Goal: Transaction & Acquisition: Purchase product/service

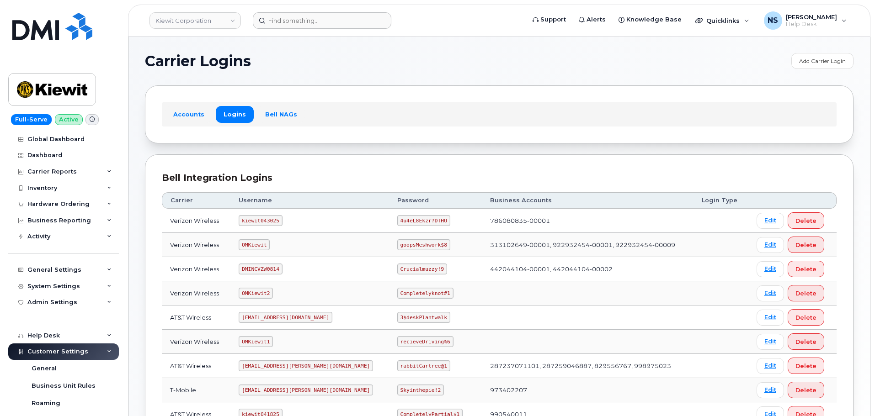
drag, startPoint x: 342, startPoint y: 30, endPoint x: 338, endPoint y: 21, distance: 9.8
click at [342, 29] on header "Kiewit Corporation Support Alerts Knowledge Base Quicklinks Suspend / Cancel De…" at bounding box center [499, 21] width 742 height 32
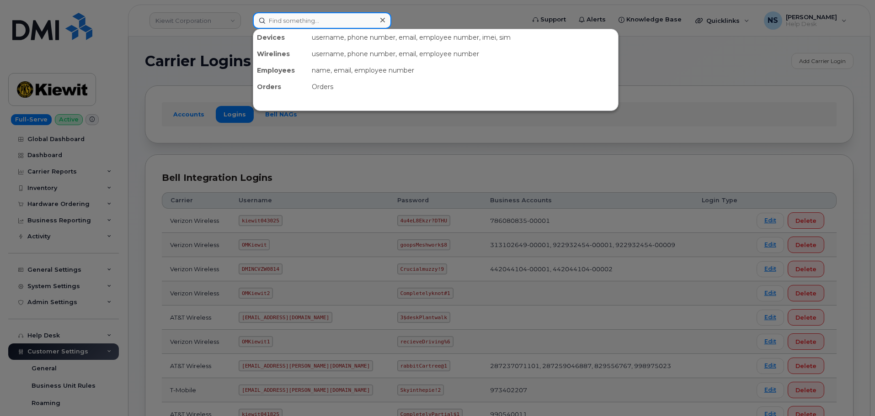
click at [335, 18] on input at bounding box center [322, 20] width 138 height 16
paste input "661-619-0069"
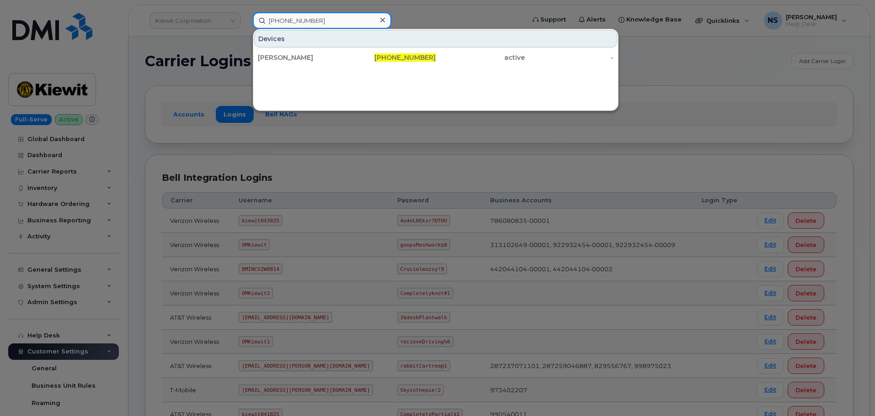
type input "661-619-0069"
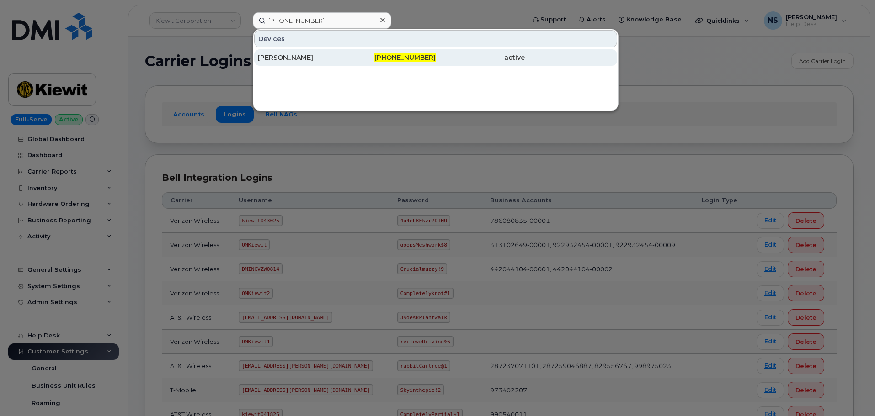
click at [340, 56] on div "MARSHALL BROWN" at bounding box center [302, 57] width 89 height 9
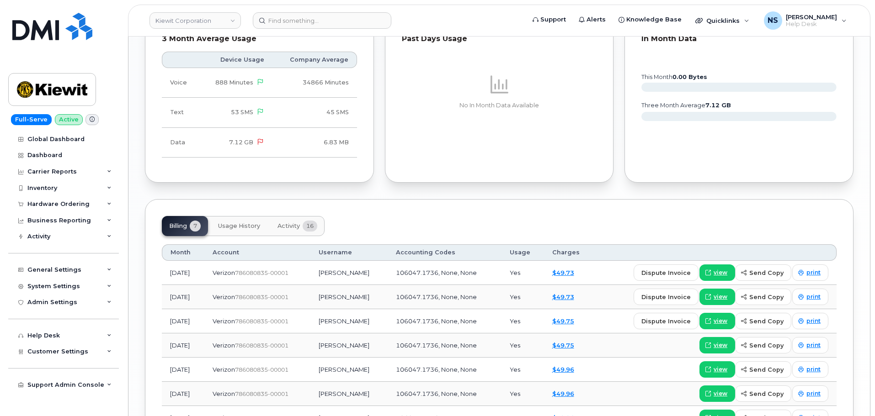
scroll to position [868, 0]
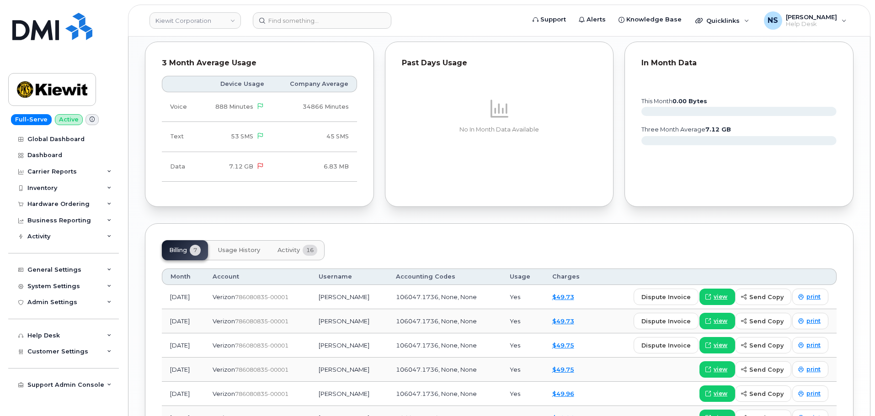
click at [297, 240] on button "Activity 16" at bounding box center [297, 250] width 54 height 20
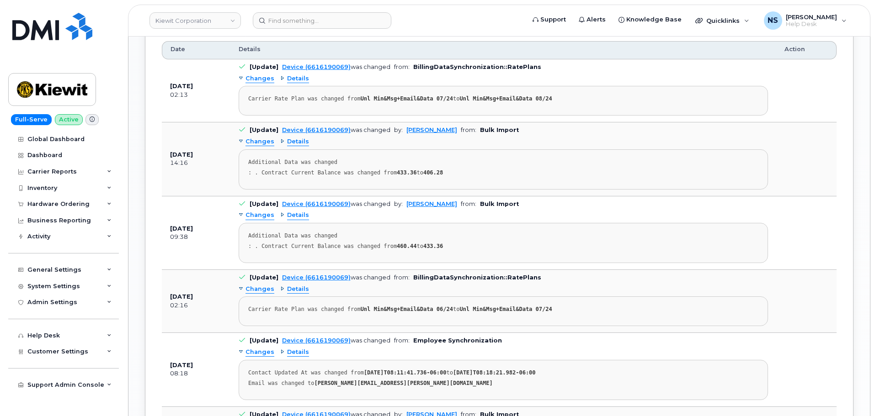
scroll to position [1097, 0]
click at [316, 223] on pre "Additional Data was changed : . Contract Current Balance was changed from 460.4…" at bounding box center [503, 242] width 529 height 40
click at [316, 226] on pre "Additional Data was changed : . Contract Current Balance was changed from 460.4…" at bounding box center [503, 242] width 529 height 40
drag, startPoint x: 316, startPoint y: 228, endPoint x: 448, endPoint y: 227, distance: 132.1
click at [448, 242] on div ": . Contract Current Balance was changed from 460.44 to 433.36" at bounding box center [503, 245] width 510 height 7
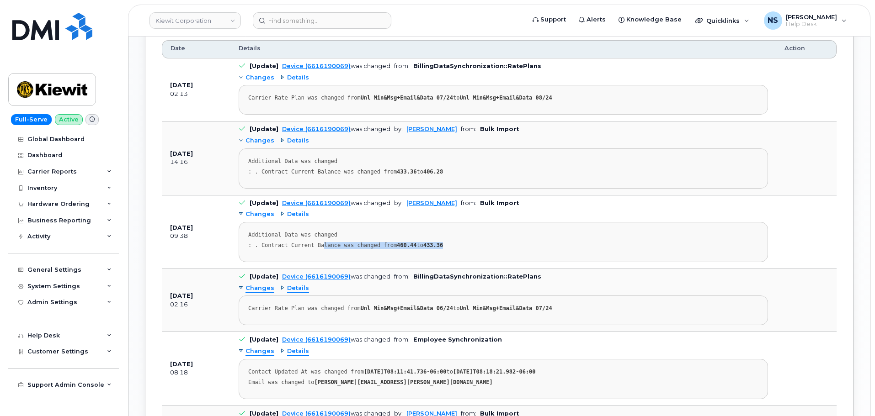
click at [449, 242] on div ": . Contract Current Balance was changed from 460.44 to 433.36" at bounding box center [503, 245] width 510 height 7
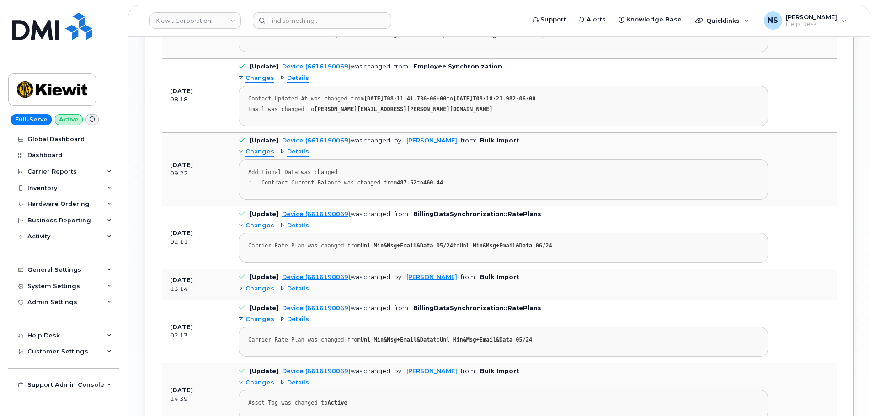
scroll to position [1371, 0]
click at [85, 208] on div "Global Dashboard Dashboard Carrier Reports Monthly Billing Data Daily Data Pool…" at bounding box center [64, 274] width 113 height 286
click at [85, 207] on div "Hardware Ordering" at bounding box center [58, 204] width 62 height 7
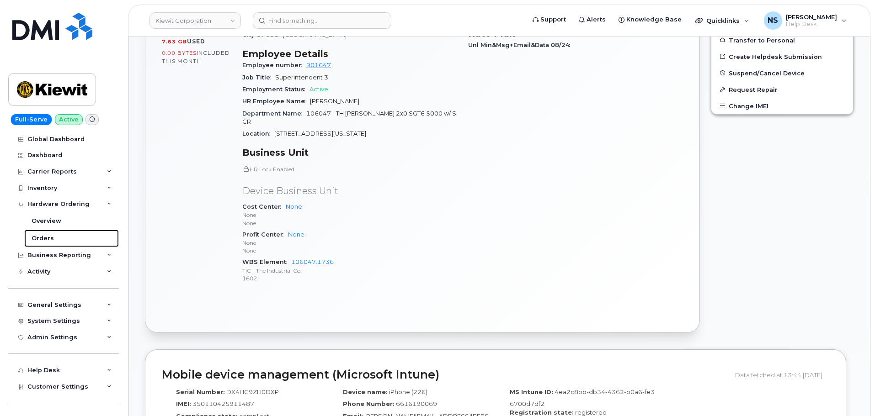
scroll to position [366, 0]
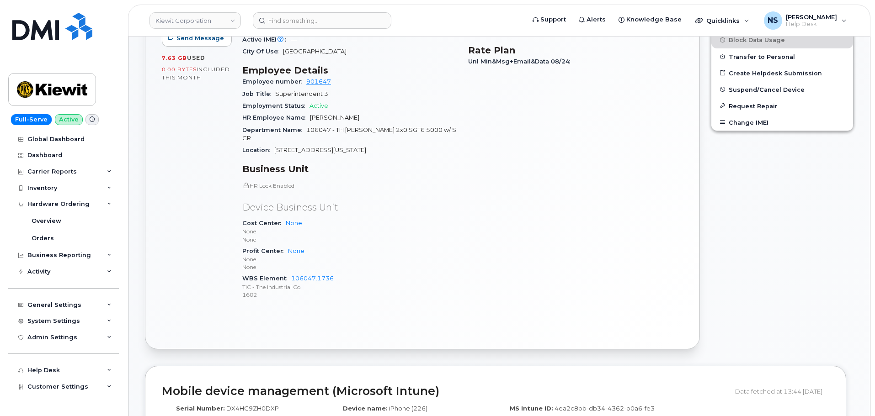
click at [326, 127] on div "Department Name 106047 - TH Wharton 2x0 SGT6 5000 w/ SCR" at bounding box center [349, 134] width 215 height 21
click at [324, 147] on span "16301 Texas 249 Access rd" at bounding box center [320, 150] width 92 height 7
click at [323, 147] on span "16301 Texas 249 Access rd" at bounding box center [320, 150] width 92 height 7
click at [282, 147] on span "16301 Texas 249 Access rd" at bounding box center [320, 150] width 92 height 7
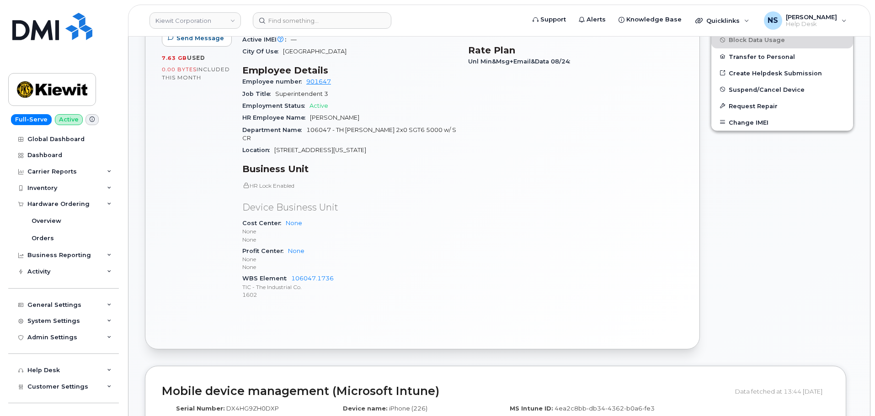
click at [278, 144] on div "Location 16301 Texas 249 Access rd" at bounding box center [349, 150] width 215 height 12
drag, startPoint x: 277, startPoint y: 135, endPoint x: 299, endPoint y: 137, distance: 21.6
click at [299, 147] on span "16301 Texas 249 Access rd" at bounding box center [320, 150] width 92 height 7
click at [284, 147] on span "16301 Texas 249 Access rd" at bounding box center [320, 150] width 92 height 7
drag, startPoint x: 272, startPoint y: 133, endPoint x: 366, endPoint y: 142, distance: 93.6
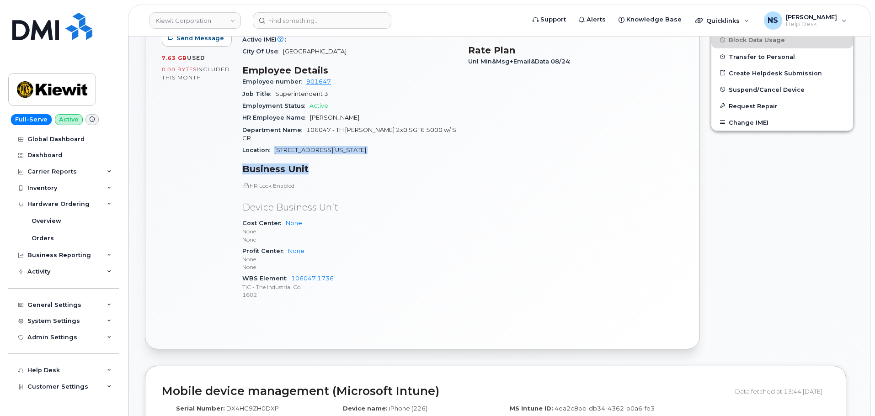
click at [366, 142] on div "Device Details Device iPhone 12 + Upgrade Device SIM 89148000008098114386 Email…" at bounding box center [350, 125] width 226 height 377
copy div "16301 Texas 249 Access rd Business Unit"
click at [342, 144] on div "Location 16301 Texas 249 Access rd" at bounding box center [349, 150] width 215 height 12
click at [361, 144] on div "Location 16301 Texas 249 Access rd" at bounding box center [349, 150] width 215 height 12
drag, startPoint x: 363, startPoint y: 134, endPoint x: 276, endPoint y: 133, distance: 86.4
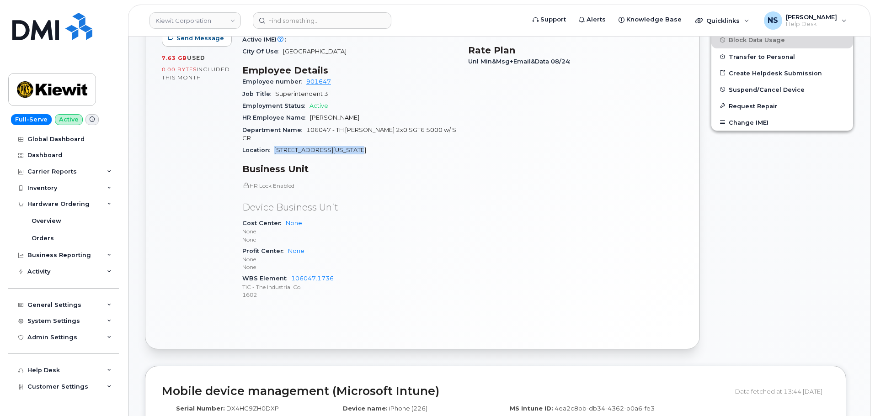
click at [276, 144] on div "Location 16301 Texas 249 Access rd" at bounding box center [349, 150] width 215 height 12
copy span "16301 Texas 249 Access rd"
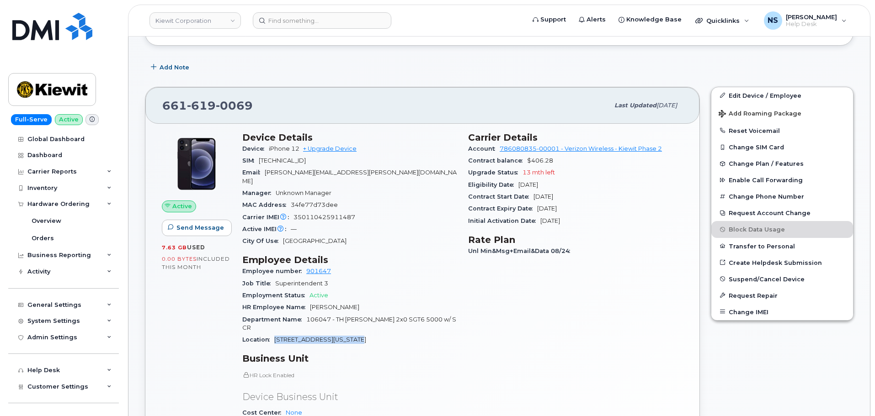
scroll to position [46, 0]
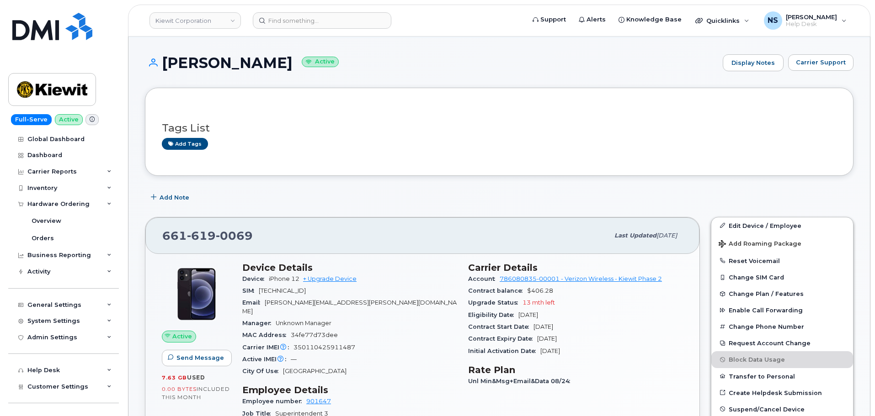
click at [221, 233] on span "0069" at bounding box center [234, 236] width 37 height 14
drag, startPoint x: 221, startPoint y: 233, endPoint x: 243, endPoint y: 188, distance: 49.9
click at [221, 233] on span "0069" at bounding box center [234, 236] width 37 height 14
copy span "661 619 0069"
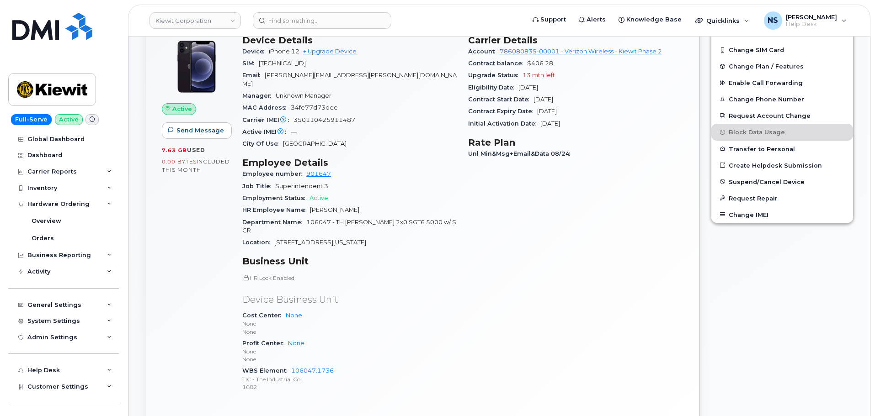
scroll to position [320, 0]
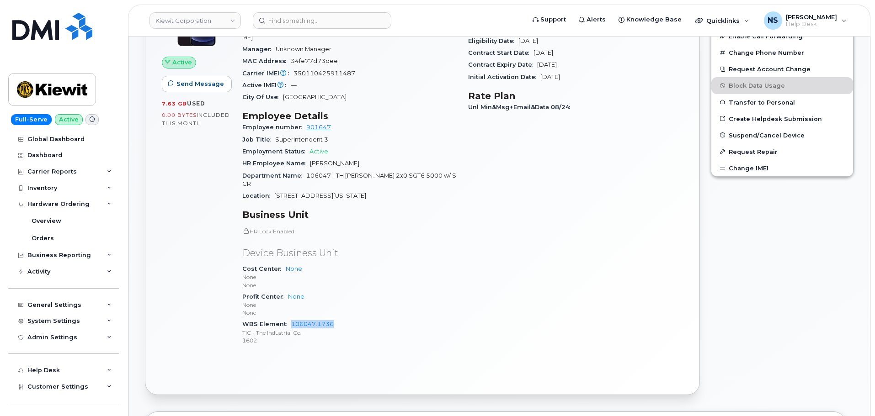
drag, startPoint x: 329, startPoint y: 306, endPoint x: 295, endPoint y: 303, distance: 33.9
click at [291, 318] on div "WBS Element 106047.1736 TIC - The Industrial Co. 1602" at bounding box center [349, 332] width 215 height 28
copy link "106047.1736"
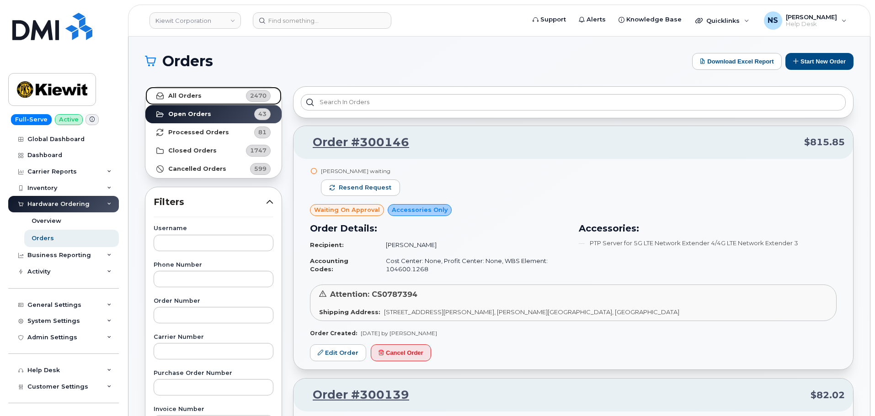
click at [252, 92] on span "2470" at bounding box center [258, 95] width 16 height 9
click at [799, 61] on button "Start New Order" at bounding box center [819, 61] width 68 height 17
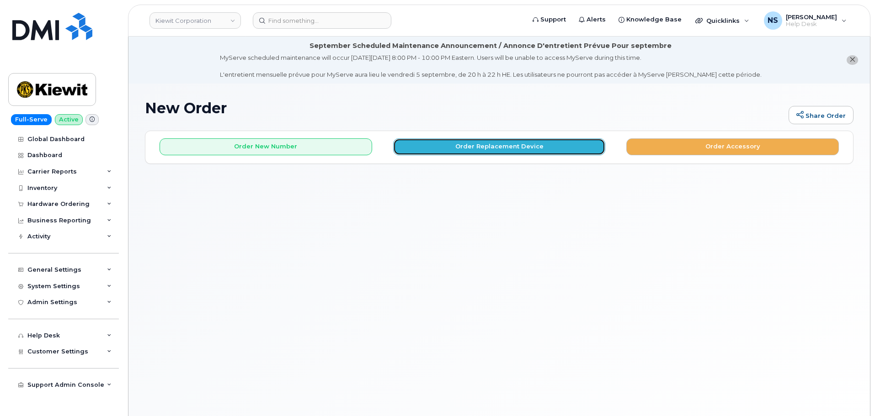
click at [420, 147] on button "Order Replacement Device" at bounding box center [499, 146] width 212 height 17
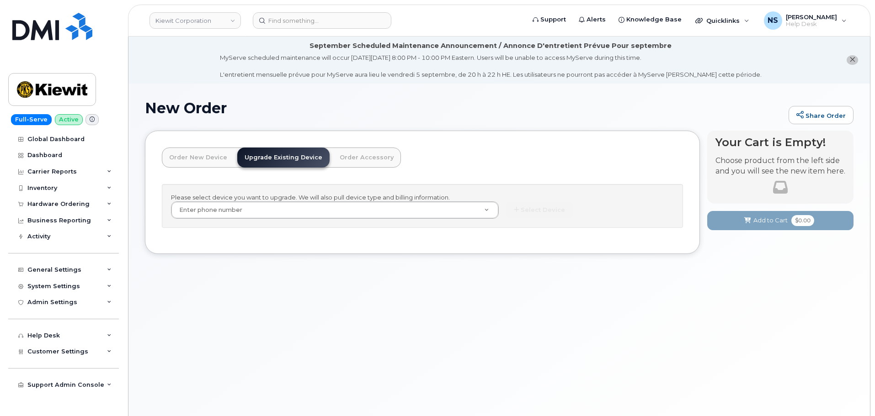
drag, startPoint x: 346, startPoint y: 196, endPoint x: 342, endPoint y: 201, distance: 5.5
click at [343, 200] on div "Please select device you want to upgrade. We will also pull device type and bil…" at bounding box center [422, 206] width 521 height 44
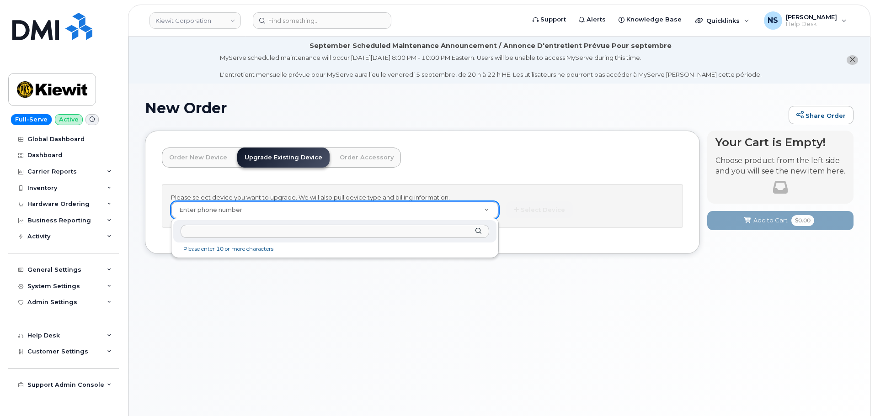
type input "16301 Texas 249 Access rd"
paste input "6616190069"
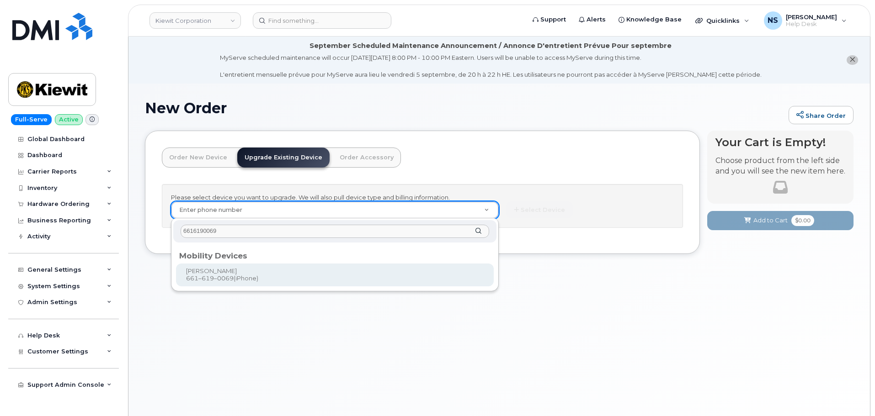
type input "6616190069"
type input "1170906"
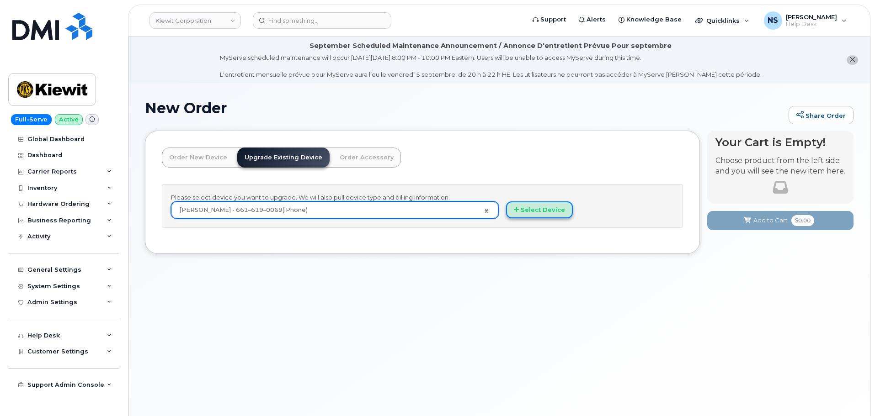
click at [539, 208] on button "Select Device" at bounding box center [539, 210] width 67 height 17
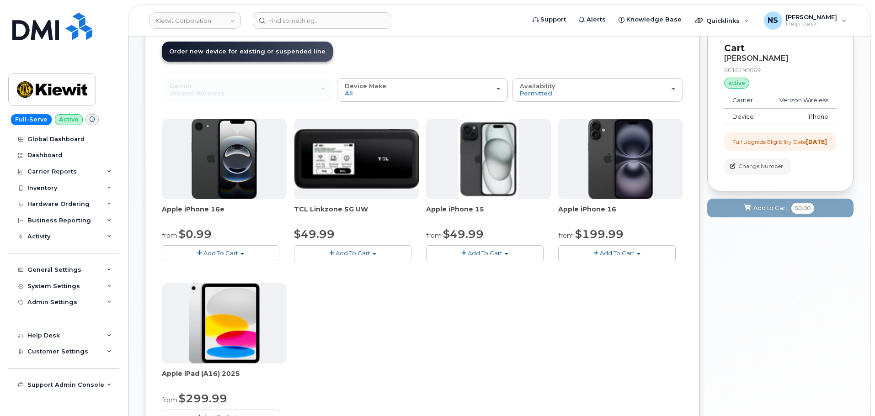
scroll to position [91, 0]
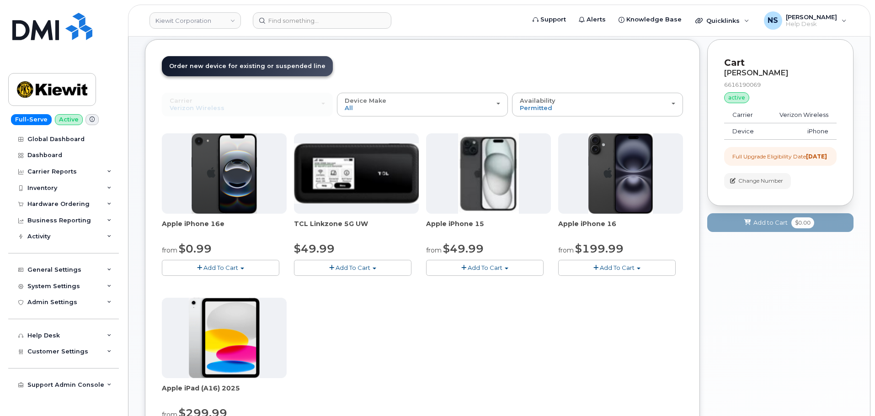
click at [249, 275] on button "Add To Cart" at bounding box center [220, 268] width 117 height 16
click at [350, 310] on div "Apple iPhone 16e from $0.99 Add To Cart $0.99 - 2 Year Upgrade (128GB) $599.99 …" at bounding box center [422, 294] width 521 height 322
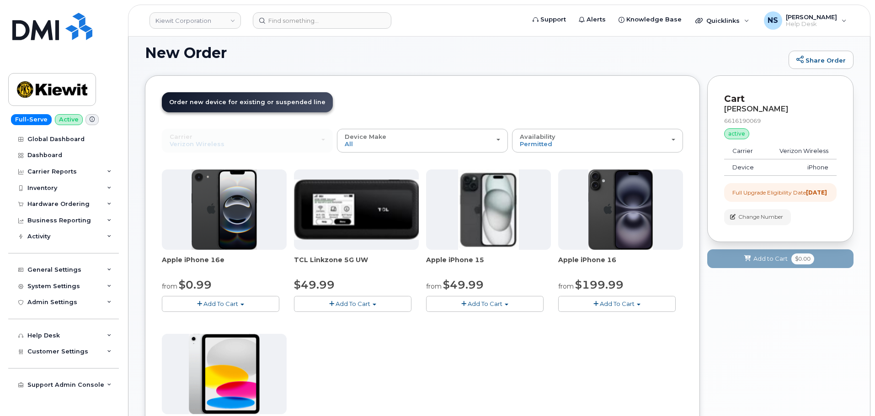
scroll to position [46, 0]
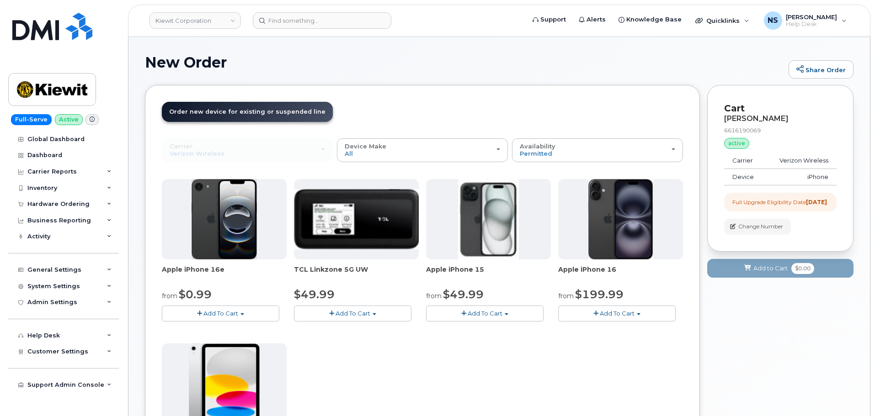
click at [449, 309] on button "Add To Cart" at bounding box center [484, 314] width 117 height 16
click at [459, 329] on link "$49.99 - 2 Year Upgrade (128GB)" at bounding box center [487, 330] width 119 height 11
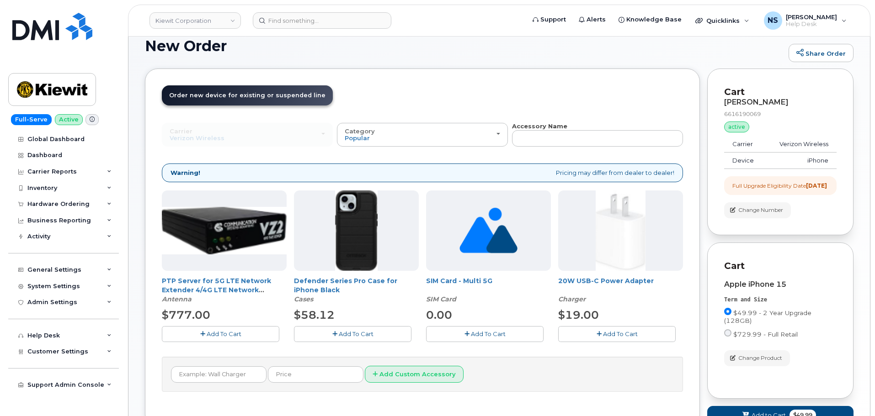
scroll to position [91, 0]
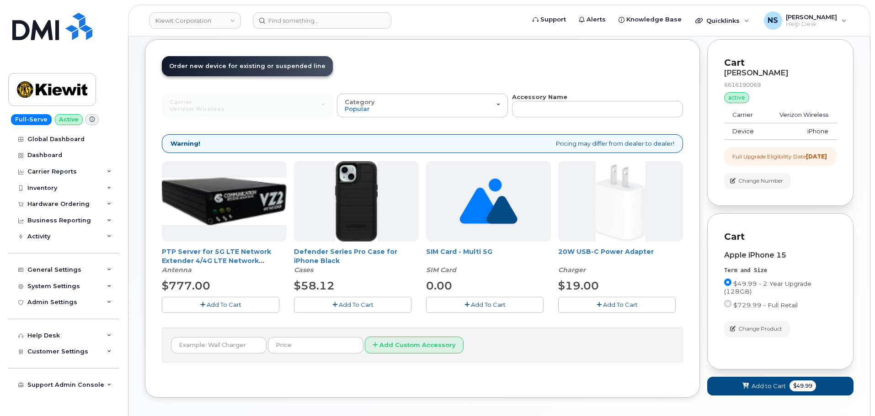
click at [589, 302] on button "Add To Cart" at bounding box center [616, 305] width 117 height 16
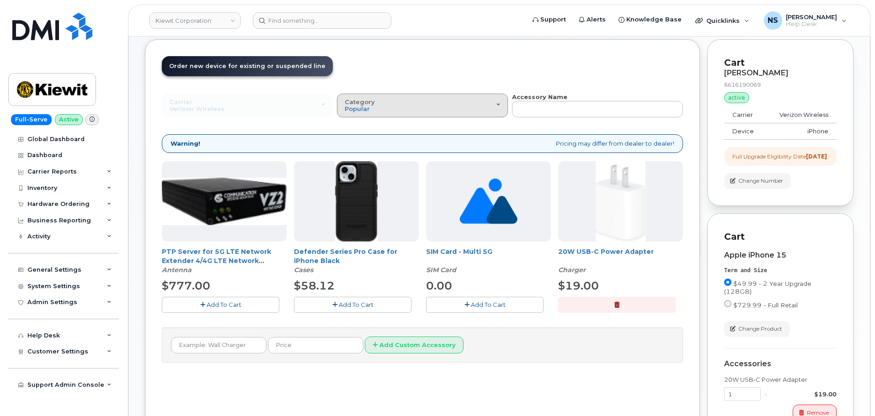
click at [451, 108] on div "Category Popular" at bounding box center [422, 106] width 155 height 14
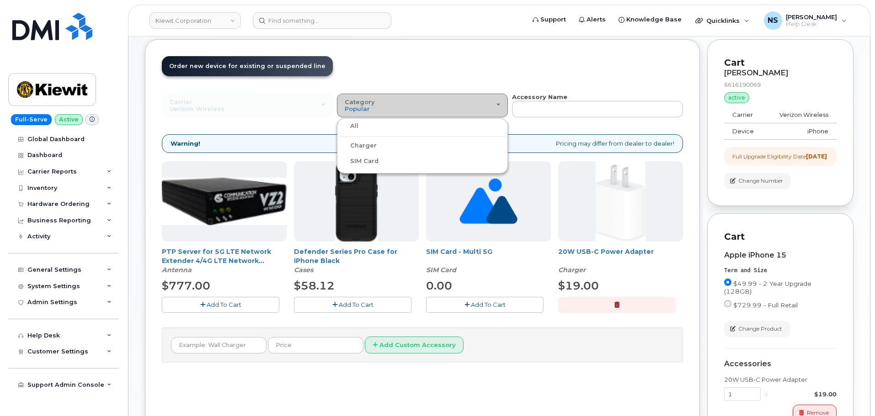
click at [450, 108] on div "Category Popular" at bounding box center [422, 106] width 155 height 14
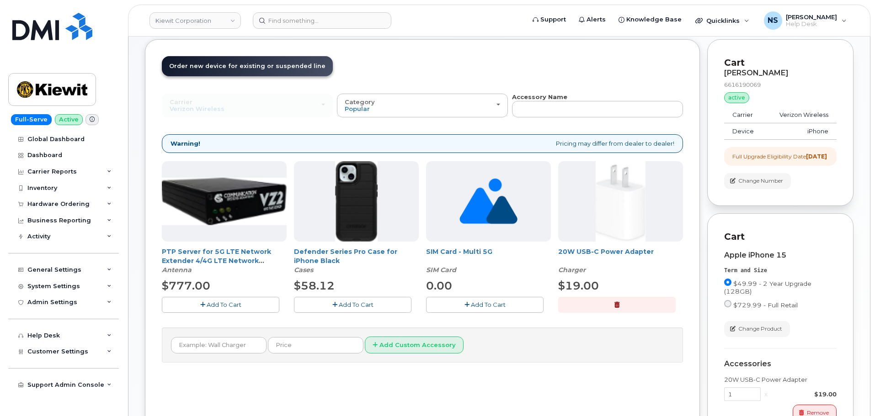
click at [355, 302] on span "Add To Cart" at bounding box center [356, 304] width 35 height 7
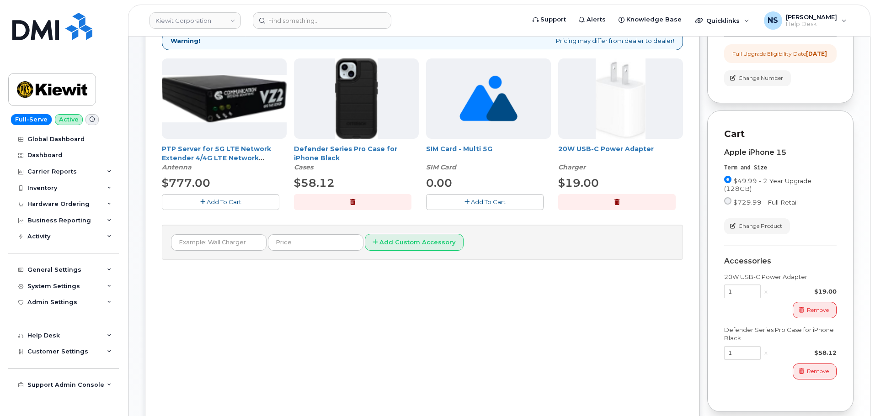
click at [380, 206] on button "button" at bounding box center [352, 202] width 117 height 16
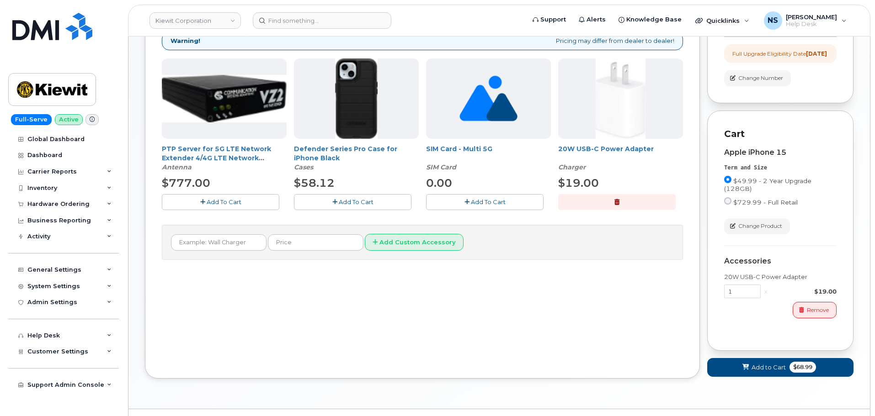
scroll to position [103, 0]
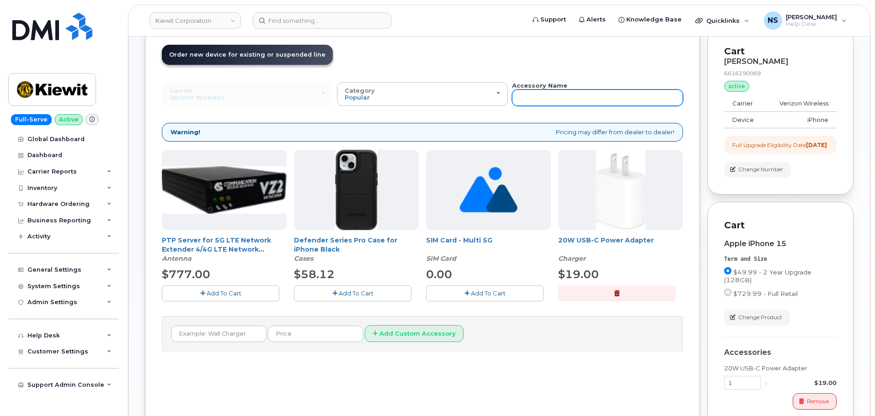
click at [536, 96] on input "text" at bounding box center [597, 98] width 171 height 16
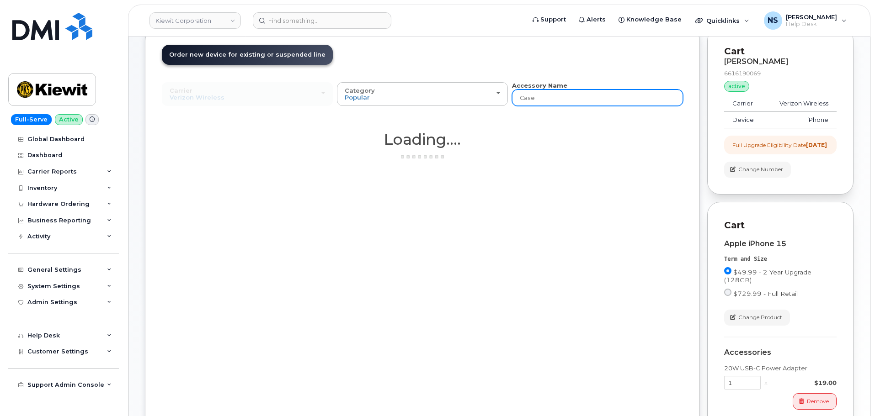
type input "Case"
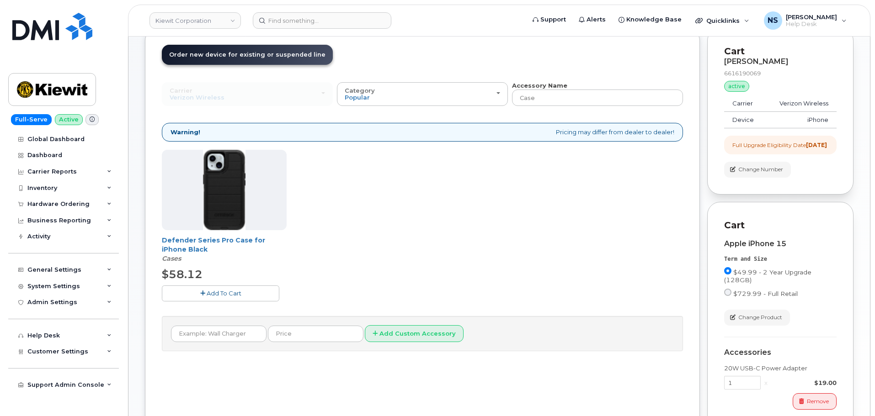
click at [254, 293] on button "Add To Cart" at bounding box center [220, 294] width 117 height 16
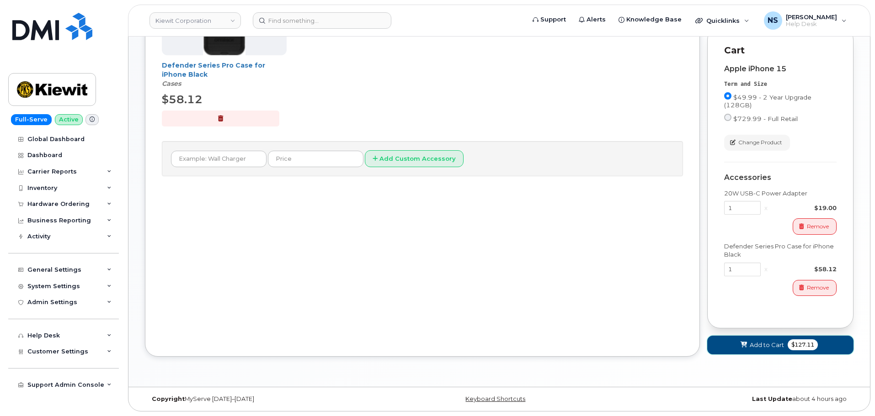
click at [737, 341] on button "Add to Cart $127.11" at bounding box center [780, 345] width 146 height 19
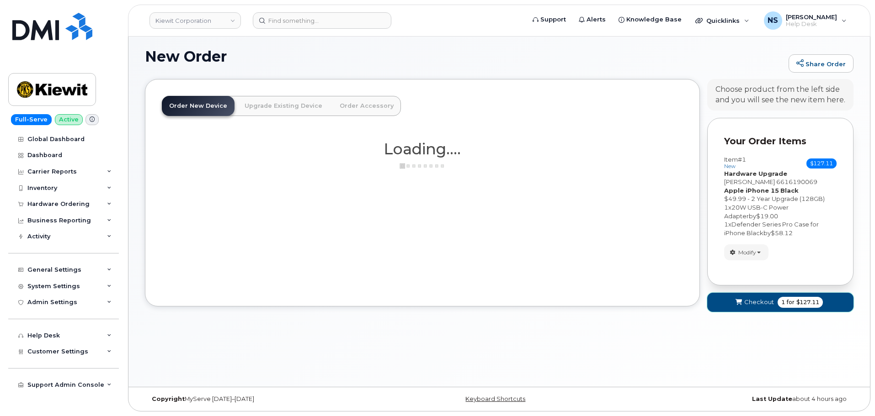
click at [746, 310] on button "Checkout 1 for $127.11" at bounding box center [780, 302] width 146 height 19
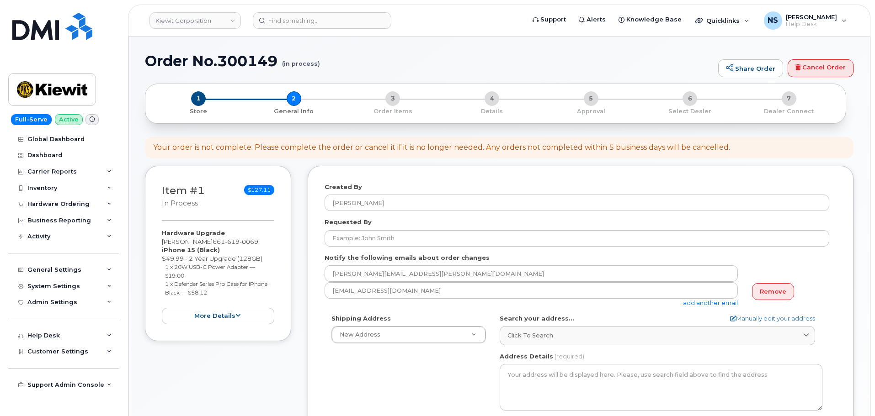
select select
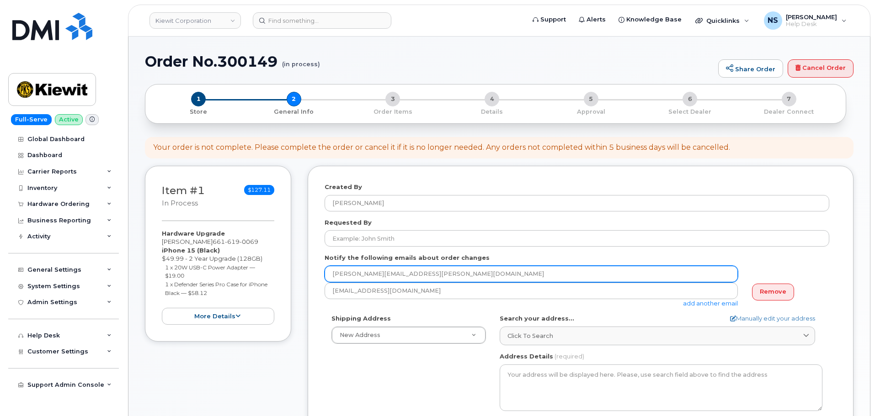
scroll to position [91, 0]
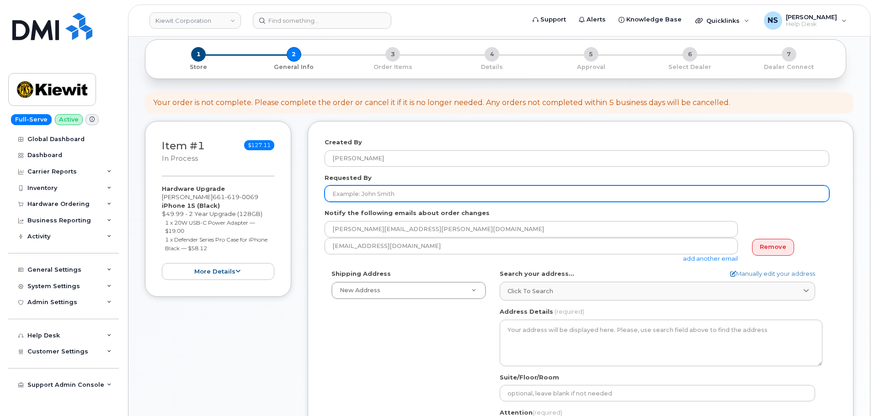
click at [388, 196] on input "Requested By" at bounding box center [576, 194] width 504 height 16
type input "Marshall Brown"
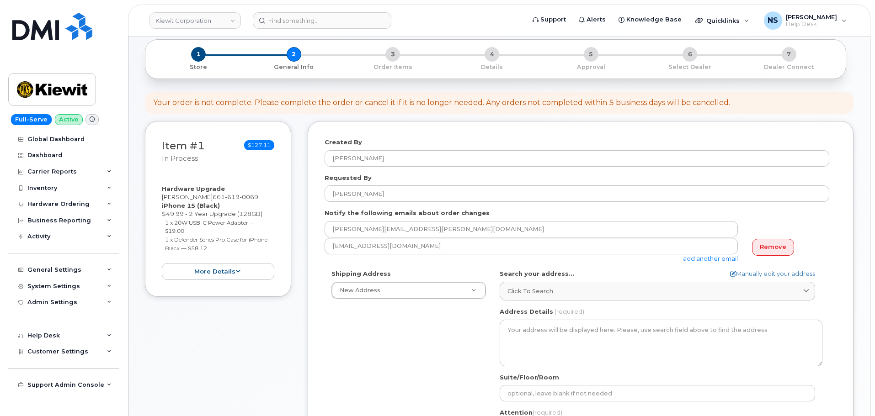
drag, startPoint x: 304, startPoint y: 401, endPoint x: 583, endPoint y: 244, distance: 320.4
click at [305, 398] on div "Item #1 in process $127.11 Hardware Upgrade MARSHALL BROWN 661 619 0069 iPhone …" at bounding box center [499, 327] width 708 height 413
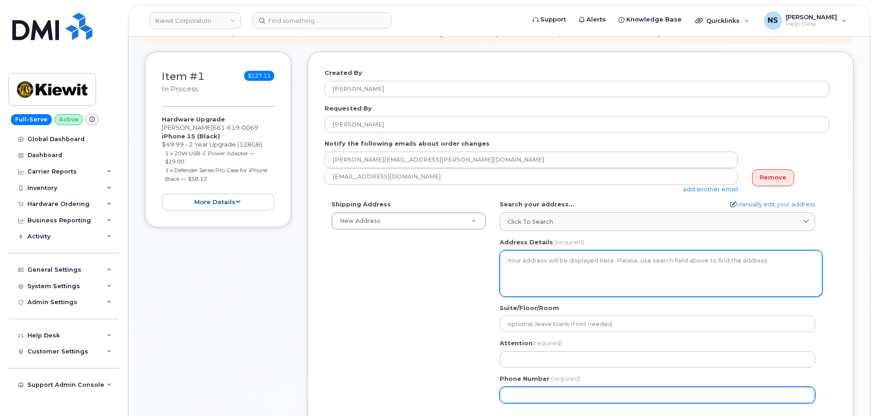
scroll to position [183, 0]
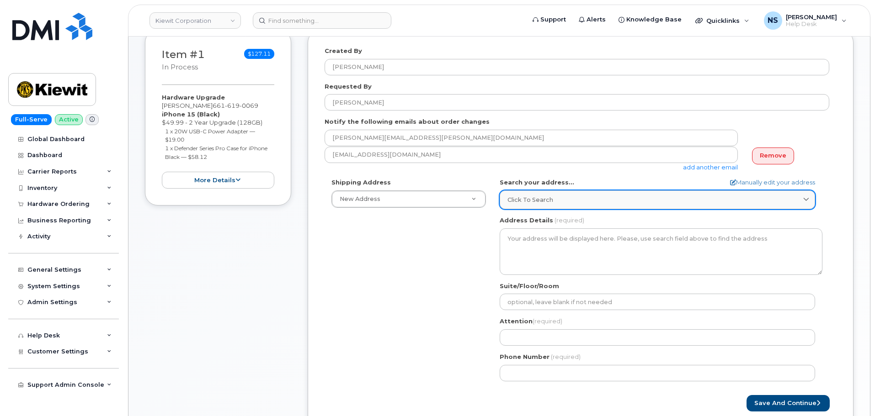
click at [552, 194] on link "Click to search" at bounding box center [656, 200] width 315 height 19
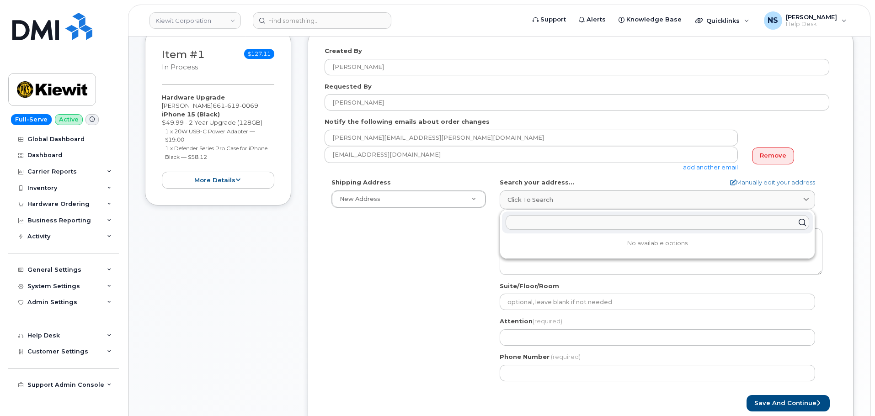
paste input "16301 texas 249 access rd"
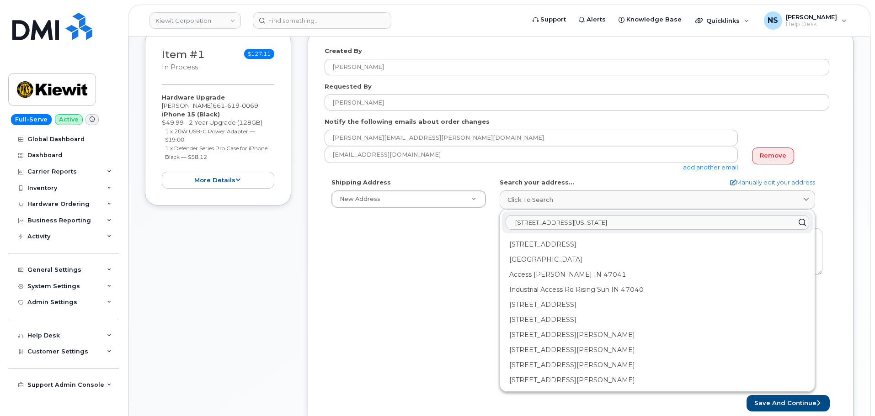
paste input "State Highway 249. Houston, TX 77064."
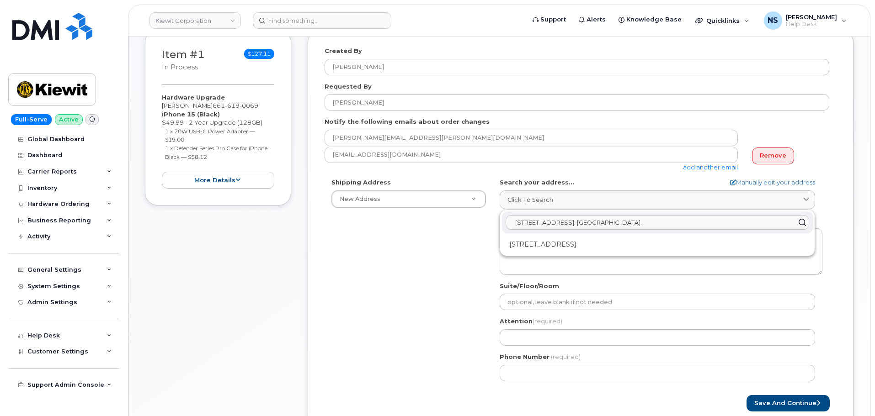
type input "16301 State Highway 249. Houston, TX 77064."
click at [546, 244] on div "16301 State Highway 249 Houston TX 77064-1811" at bounding box center [657, 244] width 311 height 15
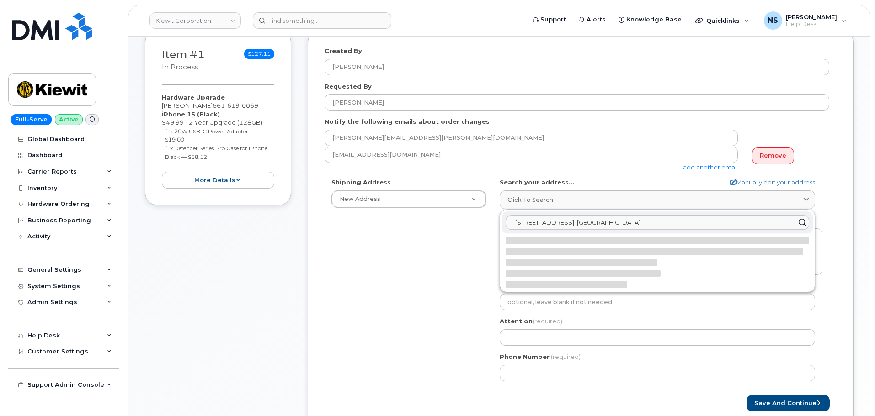
select select
type textarea "16301 State Highway 249 HOUSTON TX 77064-1811 UNITED STATES"
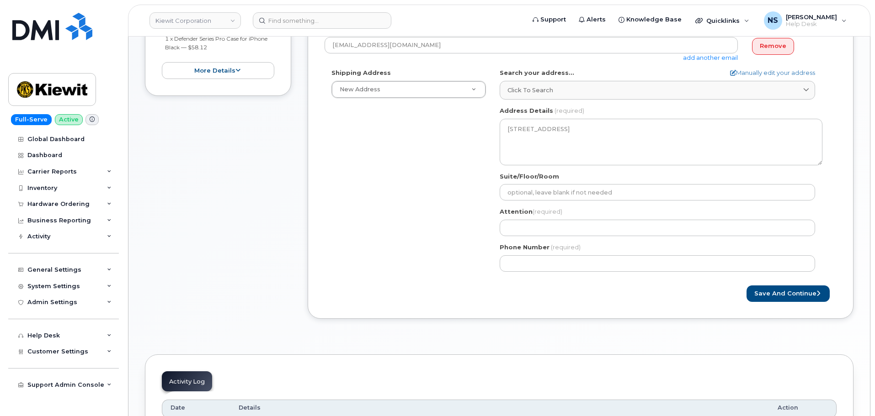
scroll to position [320, 0]
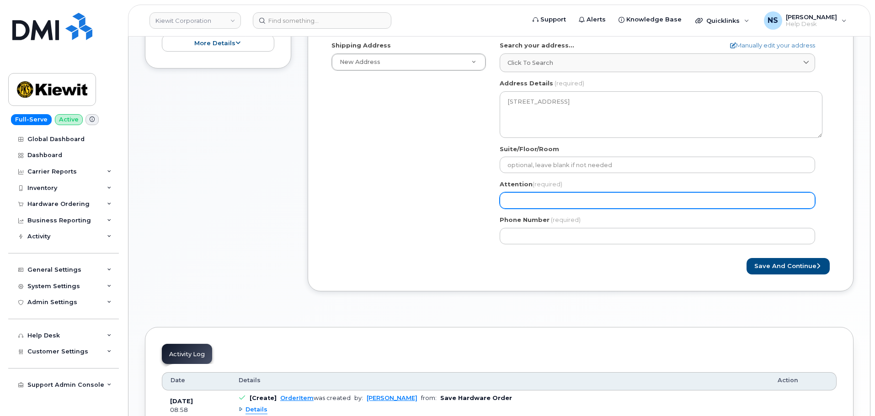
drag, startPoint x: 553, startPoint y: 211, endPoint x: 538, endPoint y: 200, distance: 18.6
click at [553, 211] on div "TX Houston Search your address... Manually edit your address Click to search 16…" at bounding box center [661, 146] width 336 height 210
click at [538, 199] on input "Attention (required)" at bounding box center [656, 200] width 315 height 16
select select
type input "M"
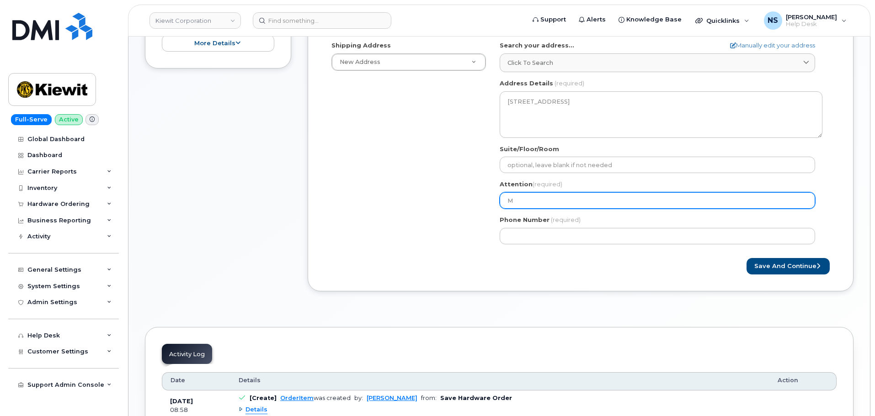
select select
type input "Ma"
select select
type input "Mar"
select select
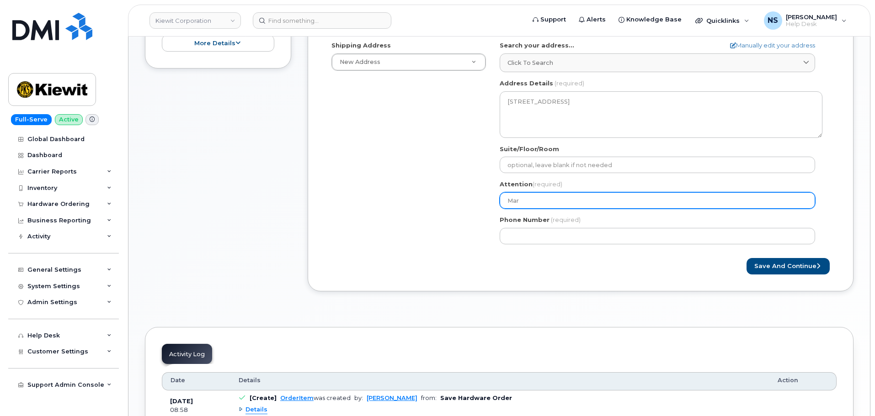
type input "Mars"
select select
type input "Marsh"
select select
type input "Marsha"
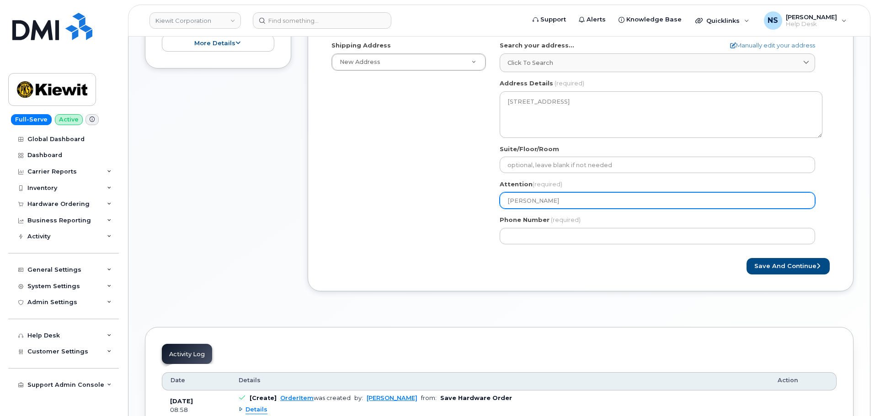
select select
type input "Marshal"
select select
type input "Marshall"
select select
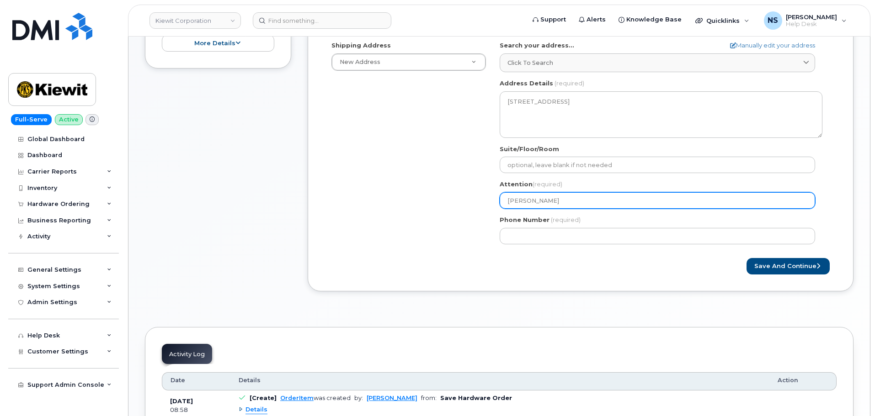
type input "Marshall B"
select select
type input "Marshall Br"
select select
type input "Marshall Bro"
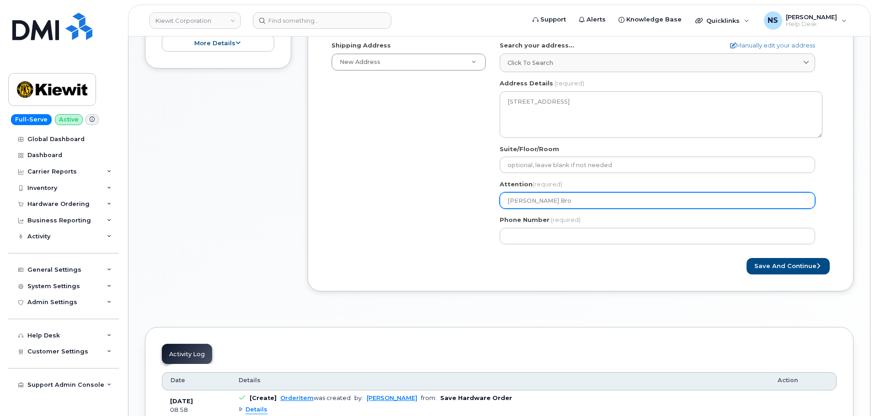
select select
type input "Marshall Brow"
select select
type input "Marshall Brown"
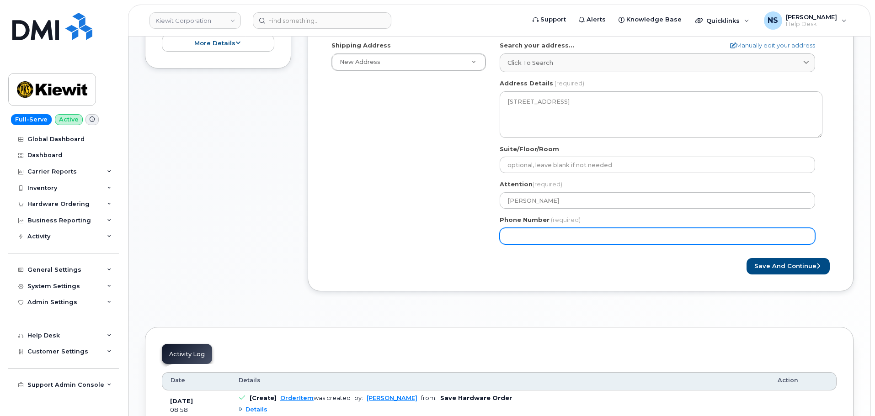
click at [562, 231] on input "Phone Number" at bounding box center [656, 236] width 315 height 16
paste input "6616190069"
select select
type input "6616190069"
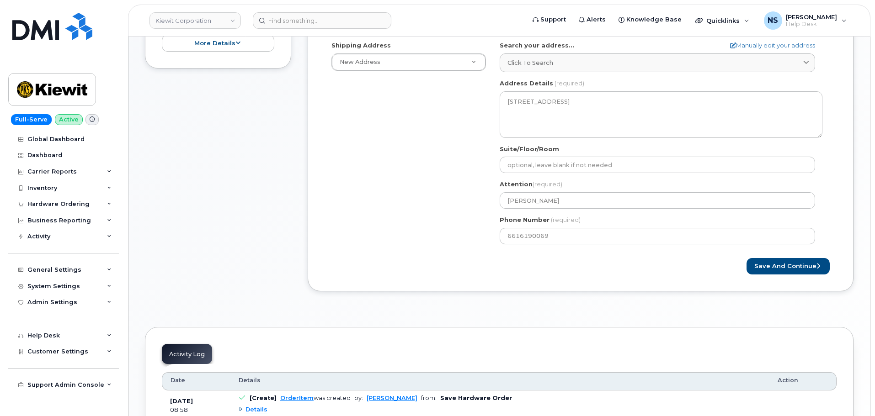
drag, startPoint x: 430, startPoint y: 219, endPoint x: 447, endPoint y: 227, distance: 18.4
click at [443, 224] on div "Shipping Address New Address New Address 8880 Penrose Ln 4650 Business Center D…" at bounding box center [576, 146] width 504 height 210
click at [787, 272] on button "Save and Continue" at bounding box center [787, 266] width 83 height 17
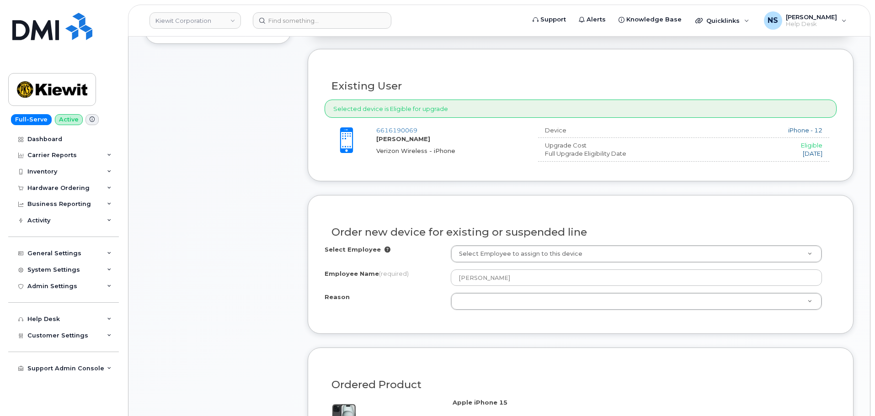
scroll to position [411, 0]
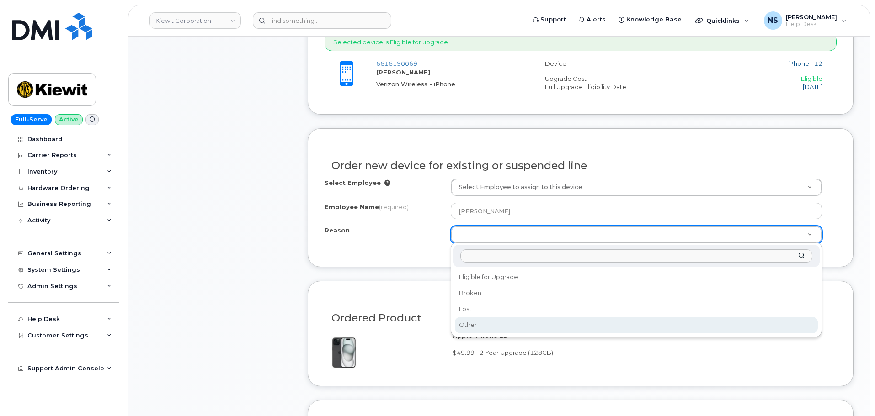
select select "other"
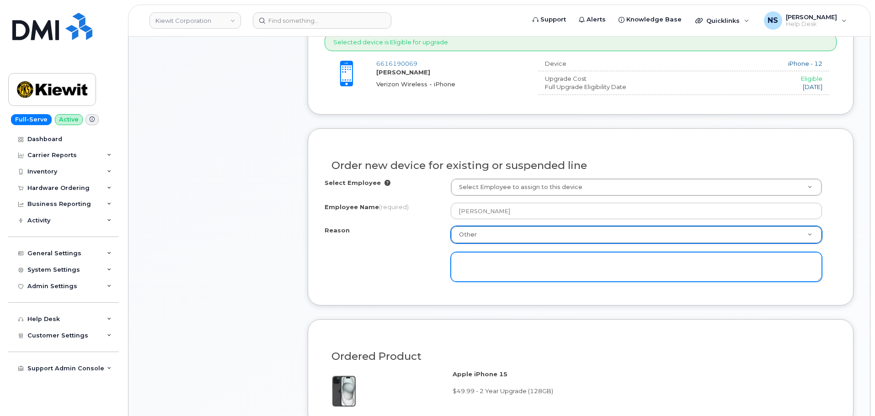
click at [488, 275] on textarea at bounding box center [636, 267] width 371 height 30
type textarea "Phon"
type textarea "Phone"
type textarea "h"
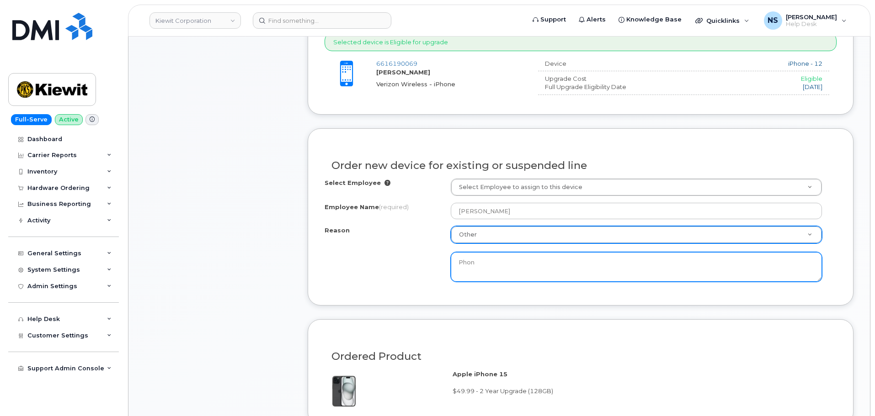
type textarea "Phone"
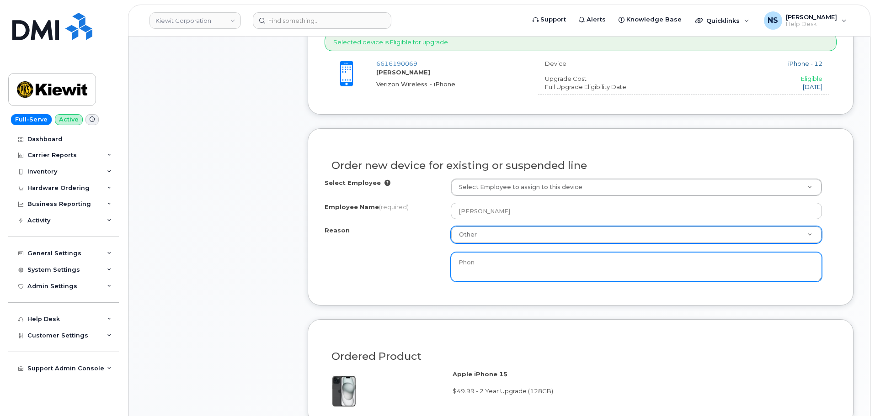
type textarea "Phone"
type textarea "Phone is defective, can't hold charge for 24 hours without apps being open, pho…"
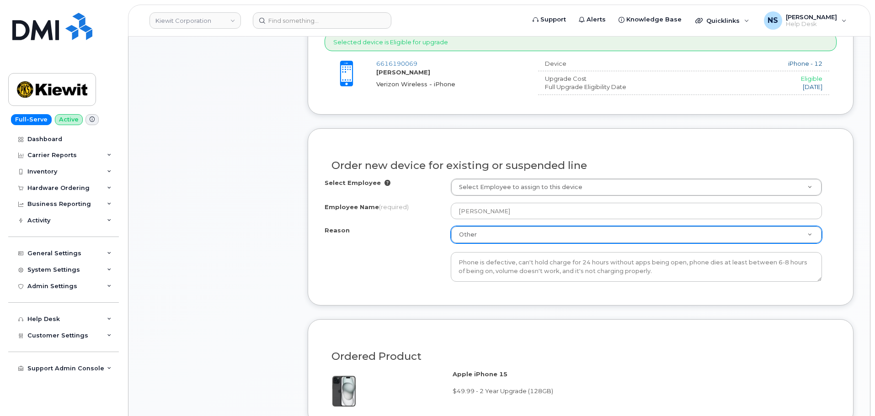
click at [414, 266] on div "Reason Other Reason Eligible for Upgrade Broken Lost Other Phone is defective, …" at bounding box center [580, 254] width 512 height 56
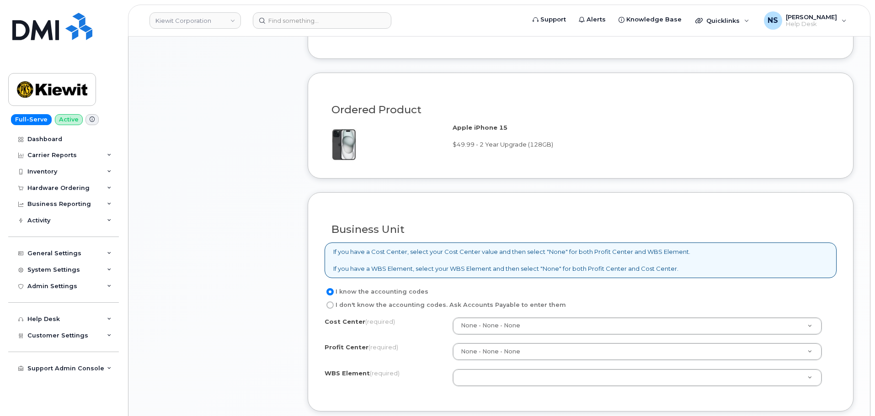
scroll to position [731, 0]
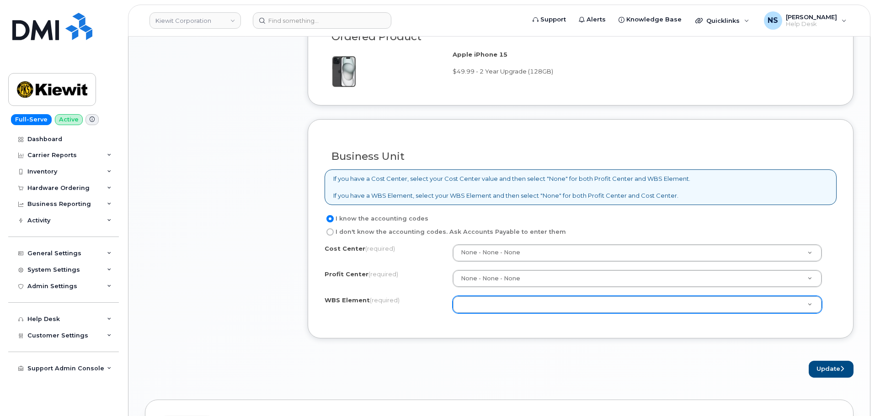
drag, startPoint x: 461, startPoint y: 320, endPoint x: 467, endPoint y: 310, distance: 11.9
click at [466, 311] on div "Cost Center (required) None - None - None None Profit Center (required) None - …" at bounding box center [580, 283] width 512 height 78
paste input "106047.1736"
type input "106047.1736"
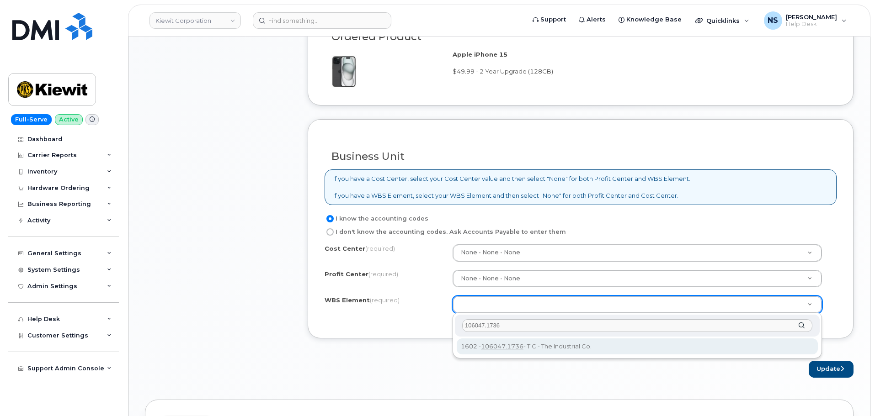
type input "106047.1736"
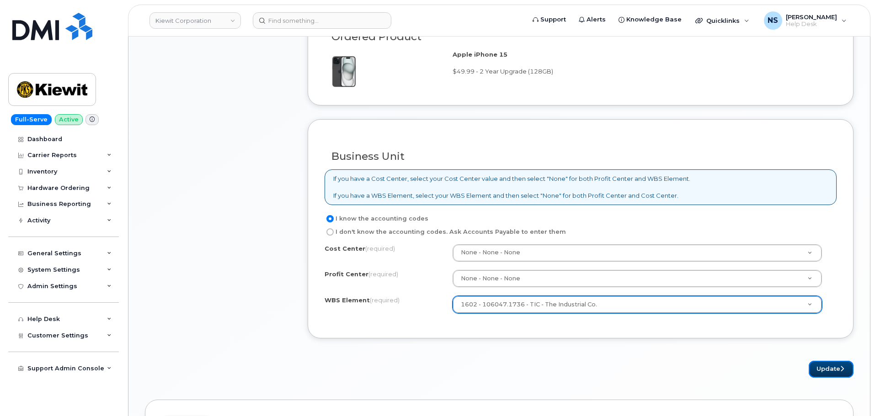
drag, startPoint x: 812, startPoint y: 366, endPoint x: 769, endPoint y: 358, distance: 43.7
click at [813, 367] on button "Update" at bounding box center [830, 369] width 45 height 17
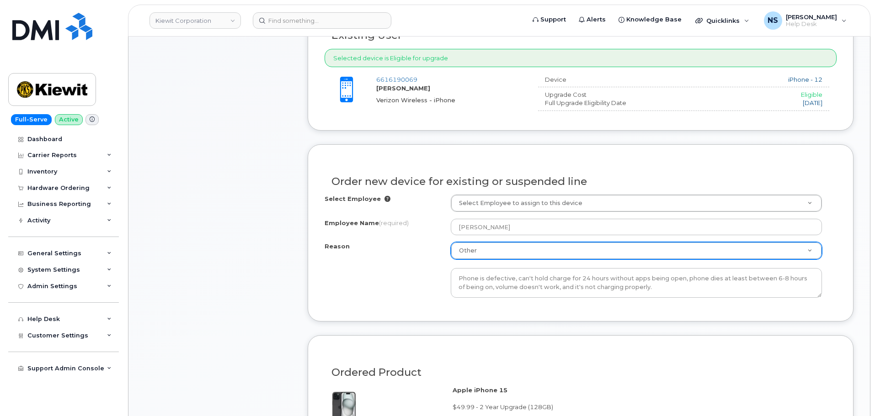
scroll to position [411, 0]
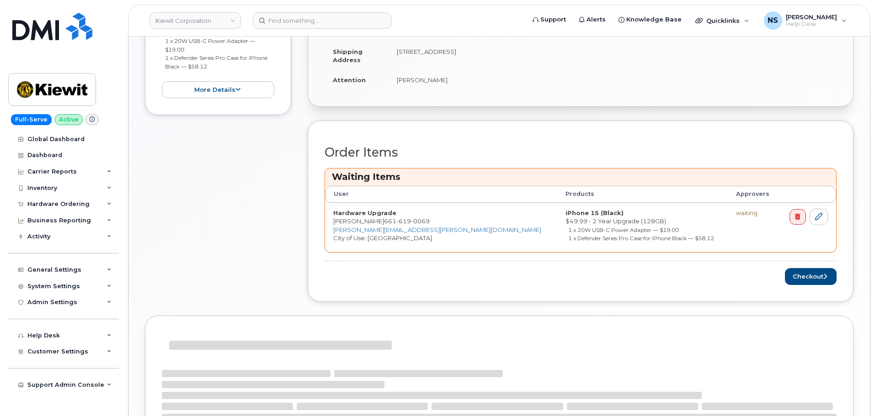
scroll to position [355, 0]
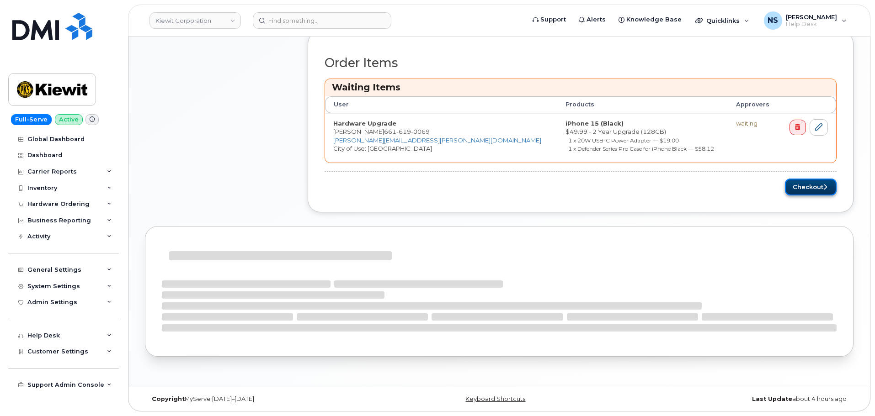
click at [812, 186] on button "Checkout" at bounding box center [811, 187] width 52 height 17
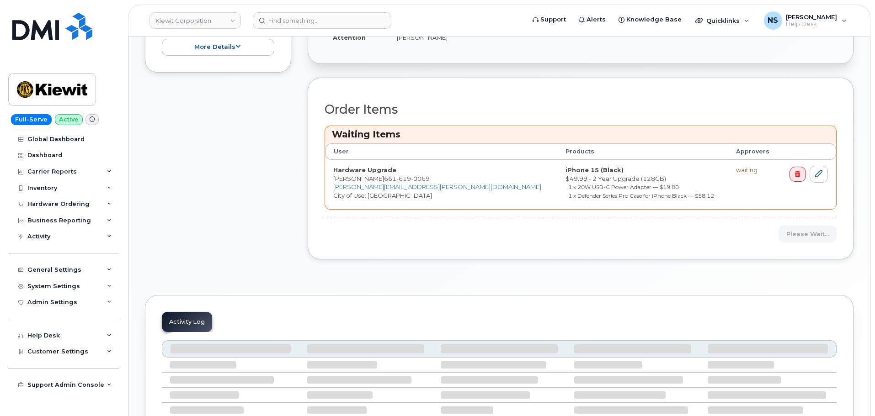
scroll to position [402, 0]
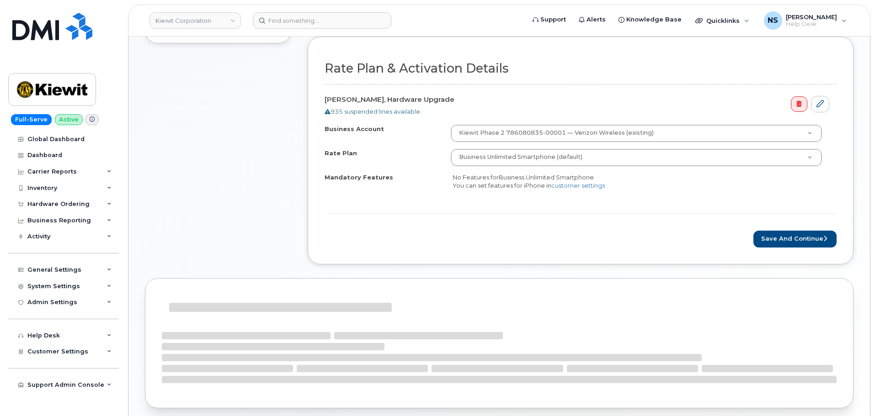
scroll to position [366, 0]
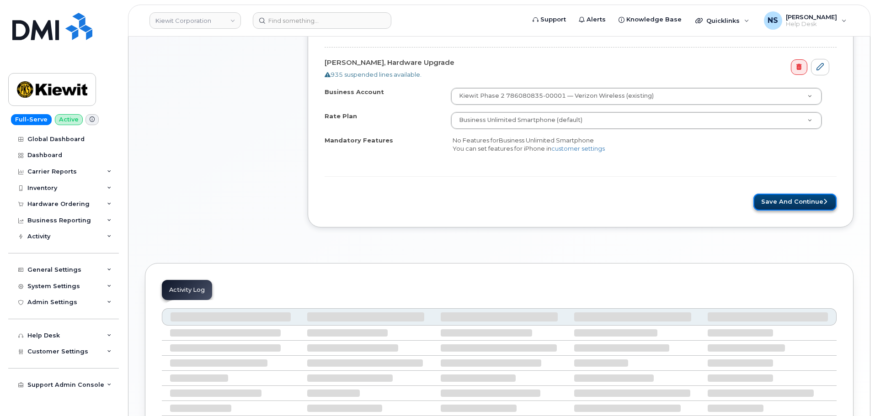
click at [772, 206] on button "Save and Continue" at bounding box center [794, 202] width 83 height 17
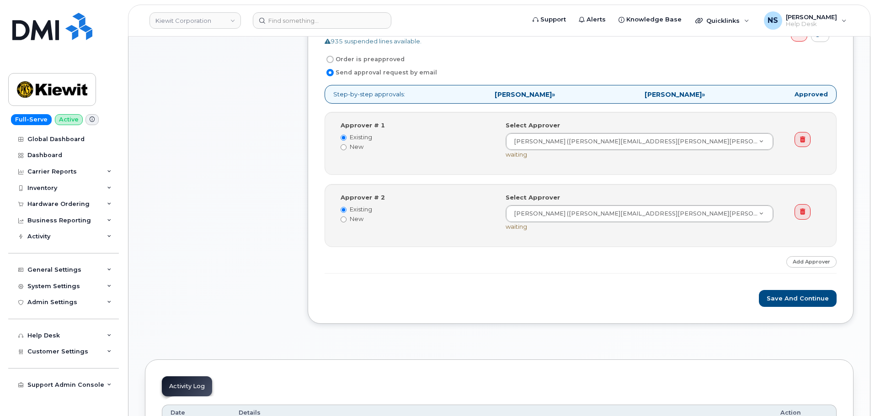
scroll to position [411, 0]
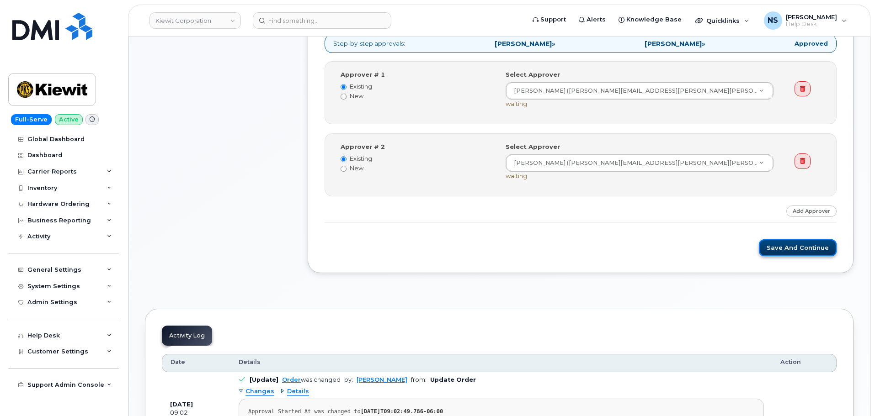
click at [793, 253] on button "Save and Continue" at bounding box center [798, 247] width 78 height 17
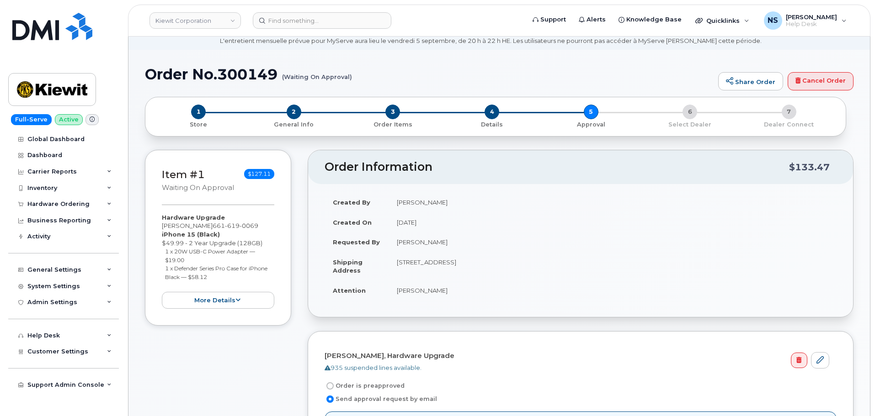
scroll to position [0, 0]
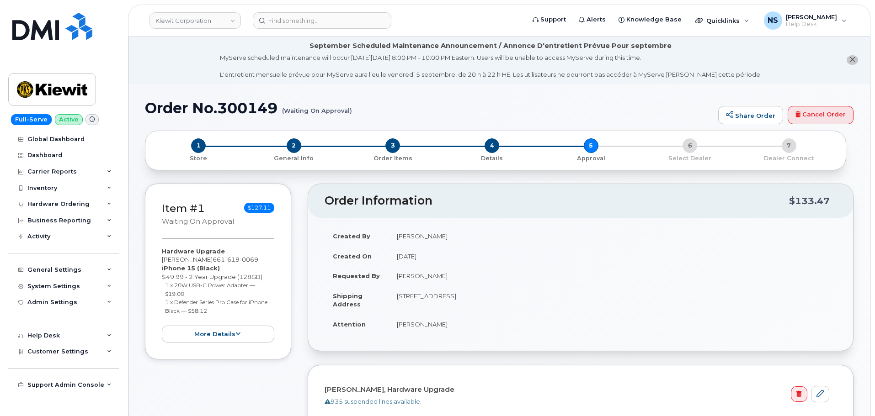
click at [263, 108] on h1 "Order No.300149 (Waiting On Approval)" at bounding box center [429, 108] width 568 height 16
copy h1 "300149"
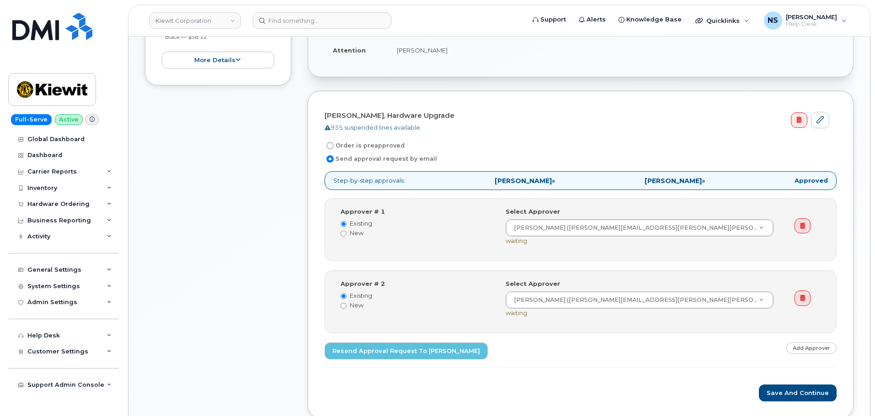
scroll to position [321, 0]
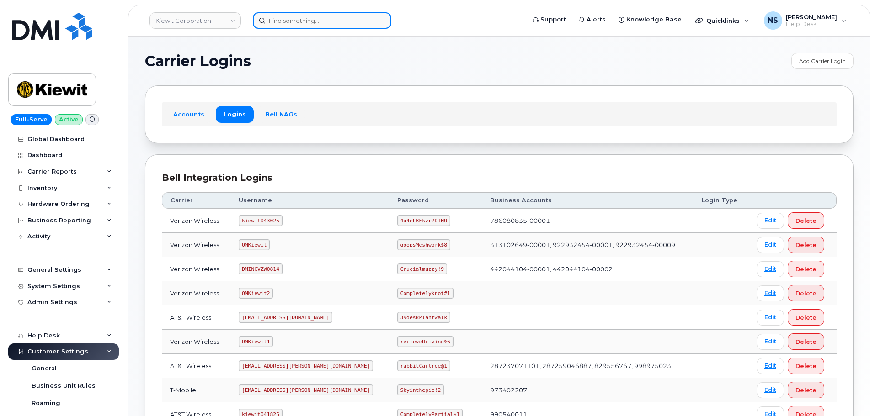
click at [299, 26] on input at bounding box center [322, 20] width 138 height 16
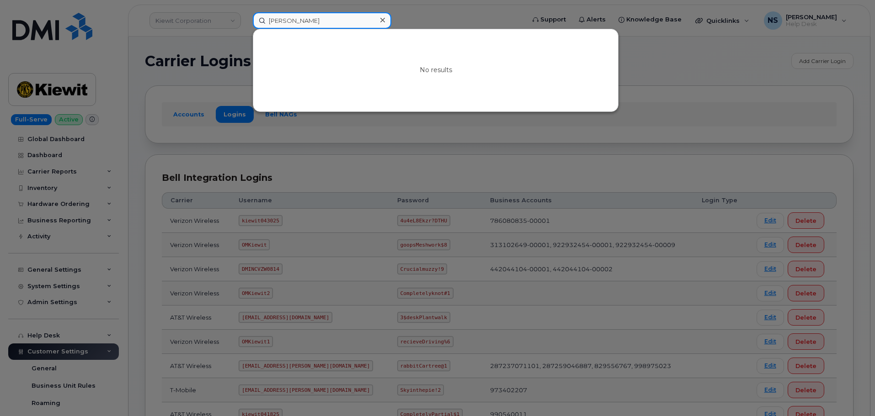
click at [348, 22] on input "[PERSON_NAME]" at bounding box center [322, 20] width 138 height 16
paste input "[PERSON_NAME]"
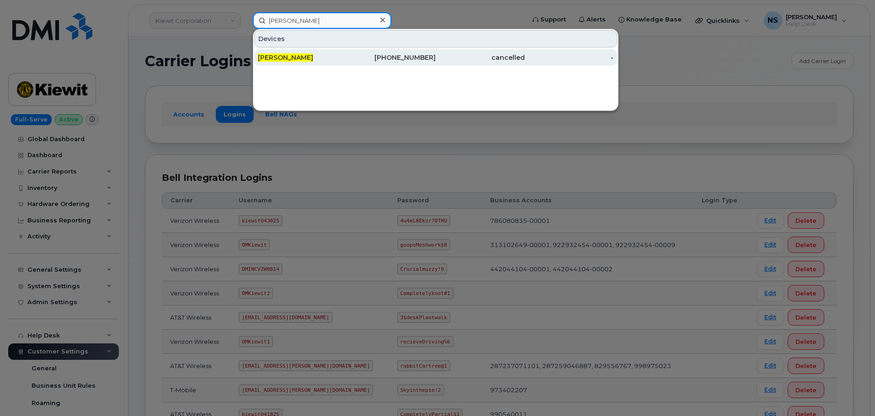
type input "[PERSON_NAME]"
click at [338, 58] on div "Maggie Stewart" at bounding box center [302, 57] width 89 height 9
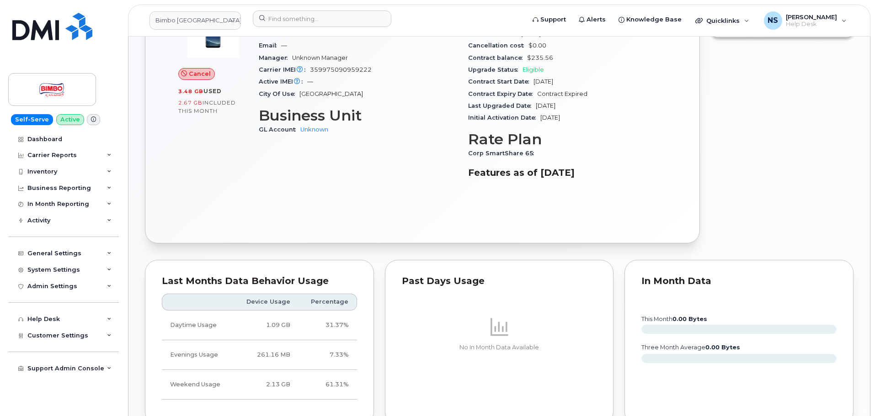
scroll to position [183, 0]
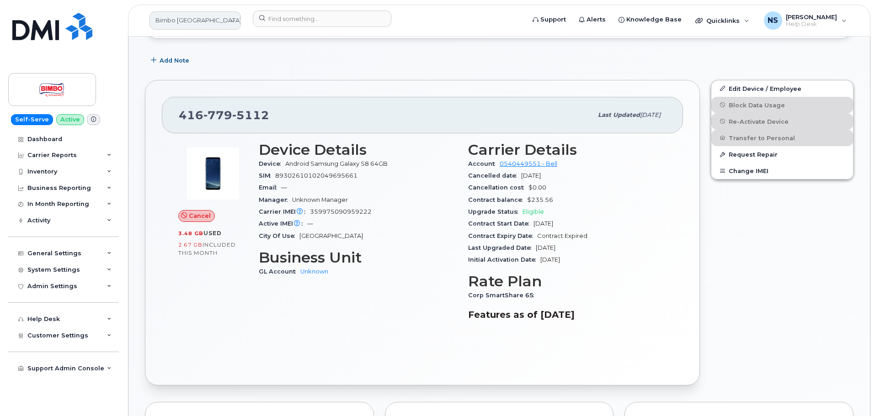
click at [169, 16] on link "Bimbo [GEOGRAPHIC_DATA] ([GEOGRAPHIC_DATA] Bread)" at bounding box center [194, 20] width 91 height 18
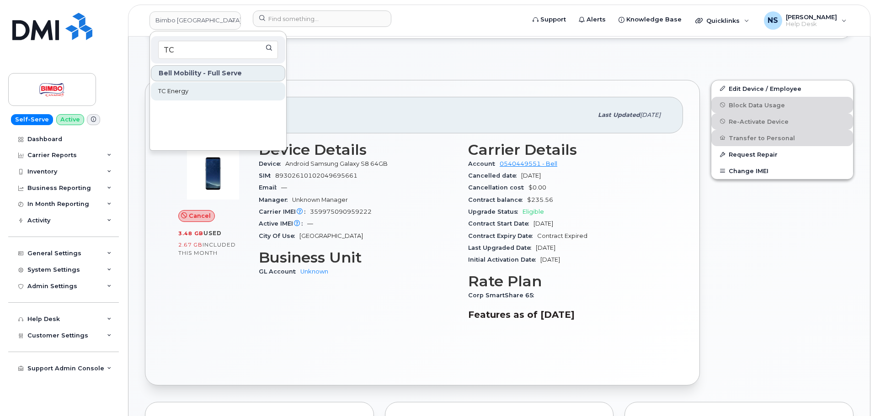
type input "TC"
click at [223, 86] on link "TC Energy" at bounding box center [218, 91] width 134 height 18
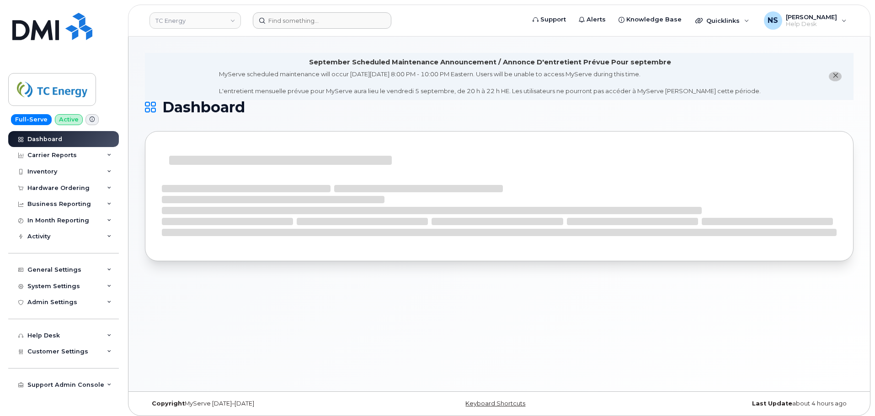
drag, startPoint x: 298, startPoint y: 32, endPoint x: 296, endPoint y: 25, distance: 7.7
click at [297, 29] on header "TC Energy Support Alerts Knowledge Base Quicklinks Suspend / Cancel Device Chan…" at bounding box center [499, 21] width 742 height 32
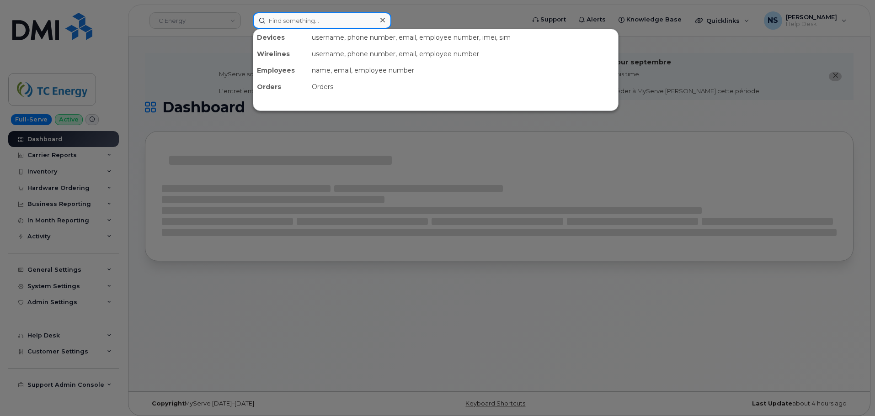
click at [296, 25] on input at bounding box center [322, 20] width 138 height 16
paste input "maggie stewart"
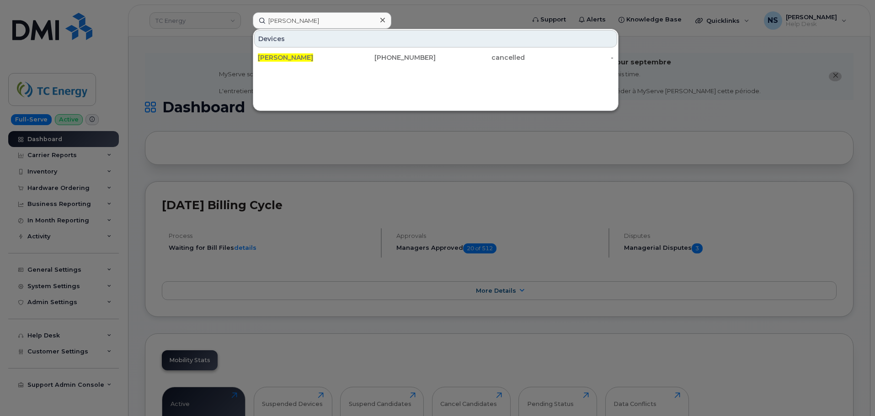
click at [470, 13] on div at bounding box center [437, 208] width 875 height 416
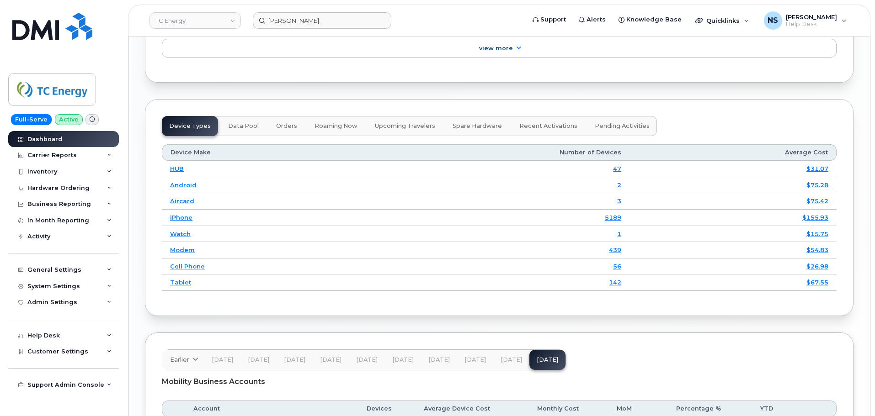
scroll to position [1188, 0]
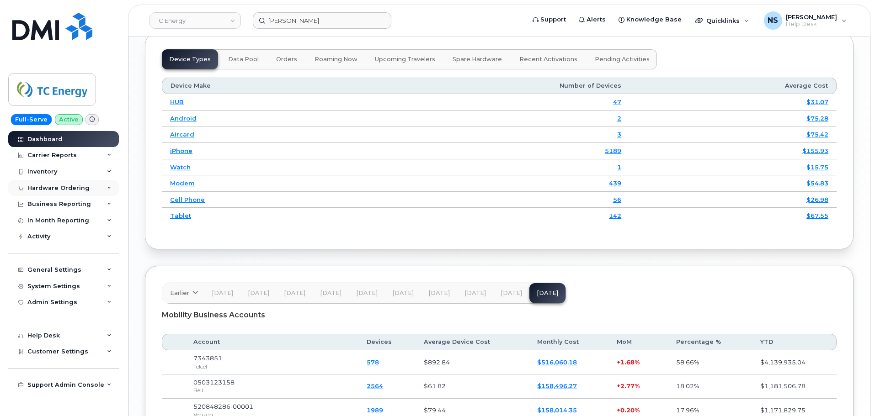
click at [78, 186] on div "Hardware Ordering" at bounding box center [58, 188] width 62 height 7
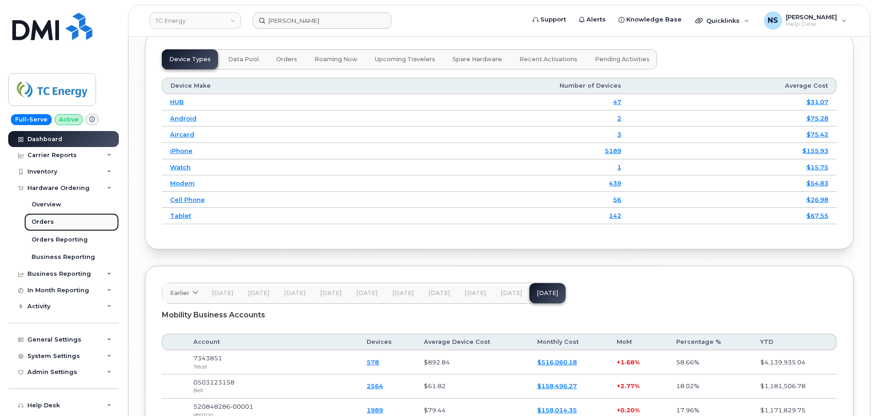
click at [58, 225] on link "Orders" at bounding box center [71, 221] width 95 height 17
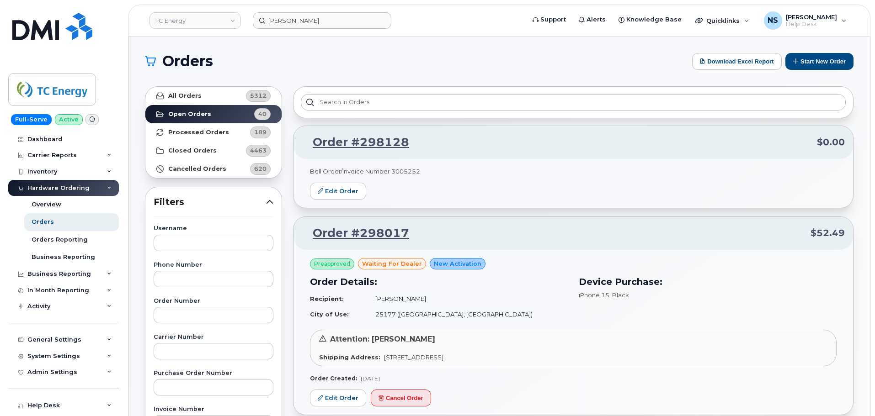
click at [67, 189] on div "Hardware Ordering" at bounding box center [58, 188] width 62 height 7
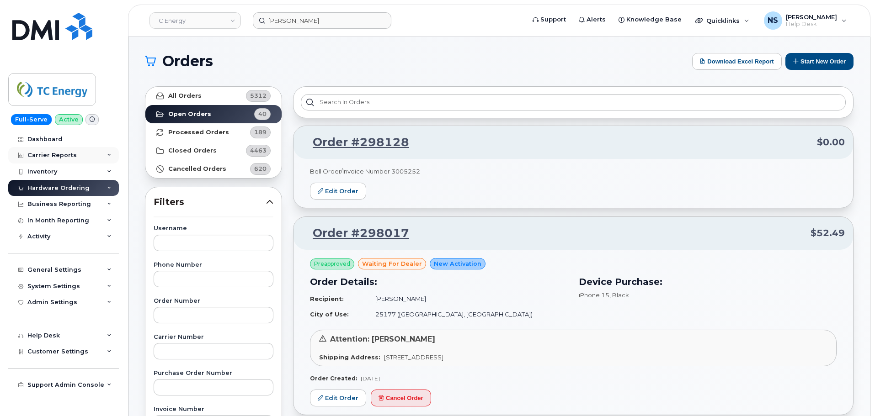
click at [60, 158] on div "Carrier Reports" at bounding box center [51, 155] width 49 height 7
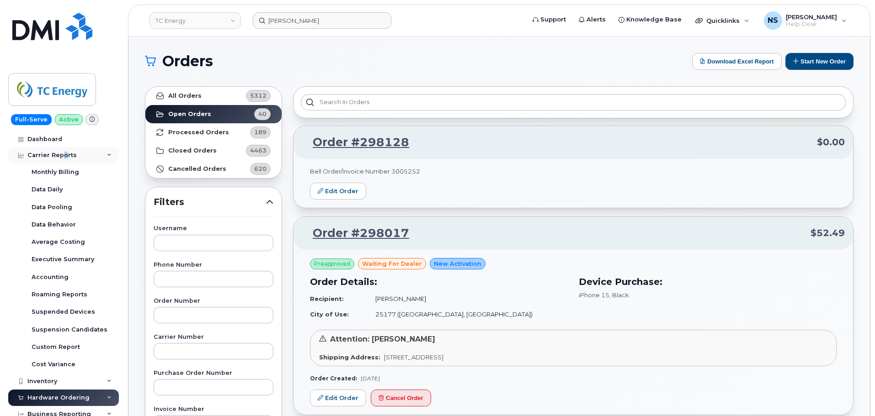
click at [67, 154] on div "Carrier Reports" at bounding box center [51, 155] width 49 height 7
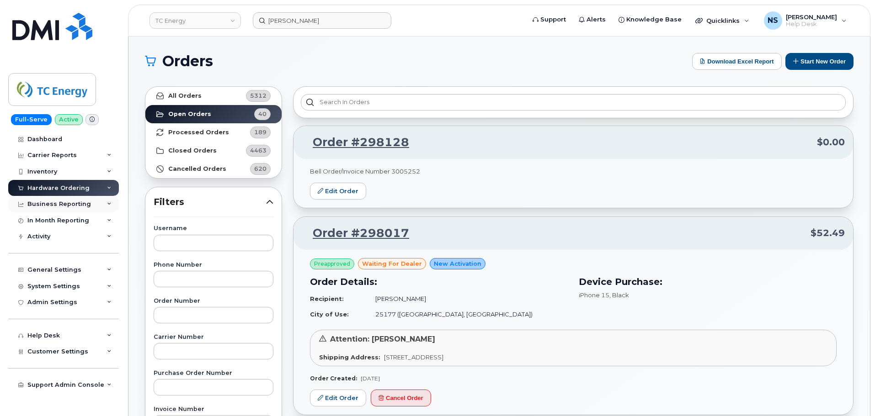
click at [60, 206] on div "Business Reporting" at bounding box center [59, 204] width 64 height 7
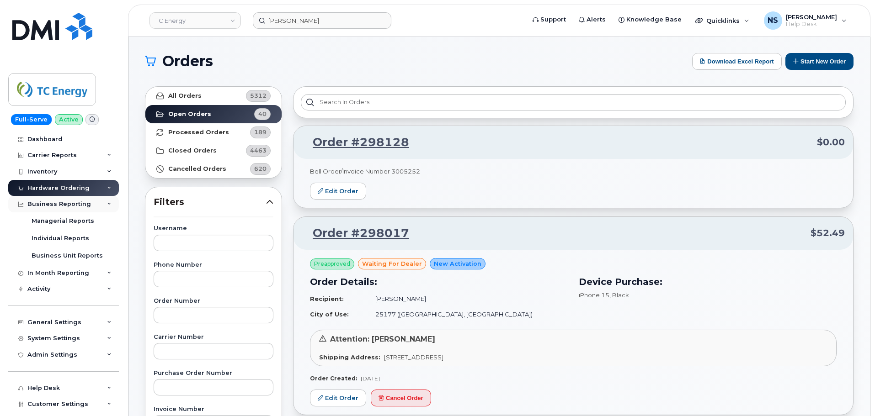
click at [61, 206] on div "Business Reporting" at bounding box center [59, 204] width 64 height 7
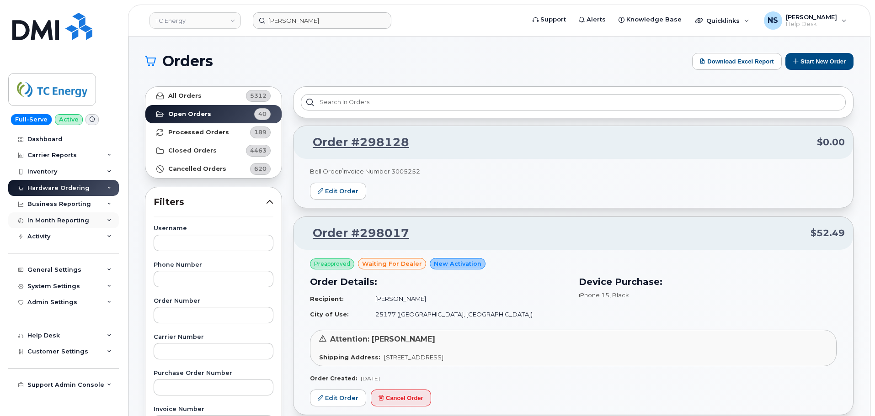
click at [47, 226] on div "In Month Reporting" at bounding box center [63, 220] width 111 height 16
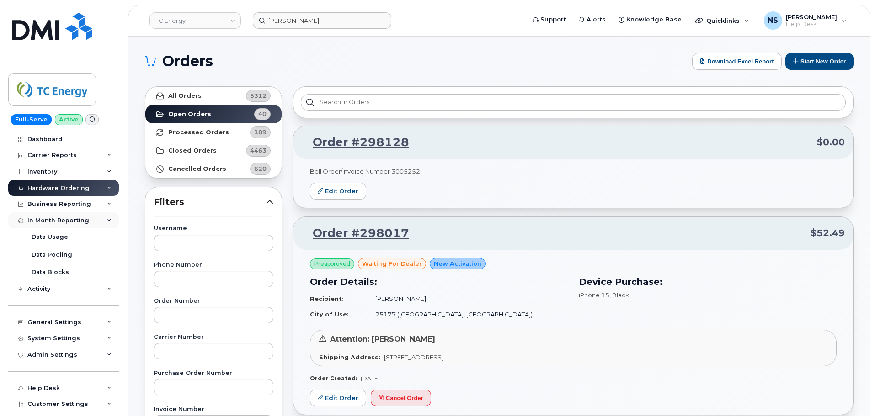
click at [47, 226] on div "In Month Reporting" at bounding box center [63, 220] width 111 height 16
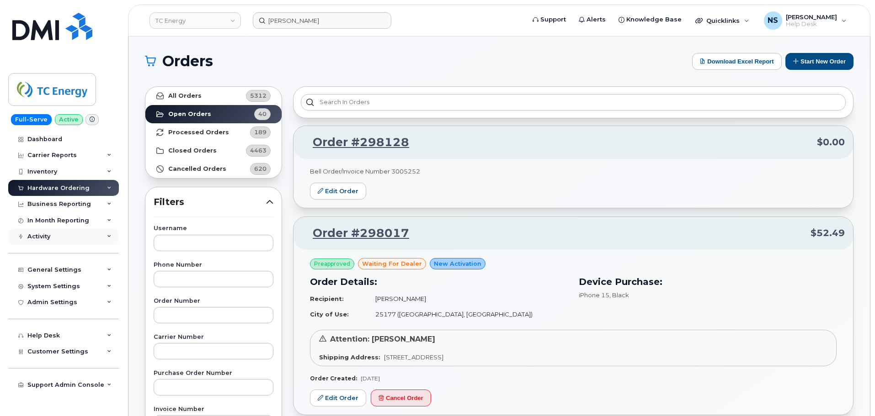
click at [47, 240] on div "Activity" at bounding box center [63, 236] width 111 height 16
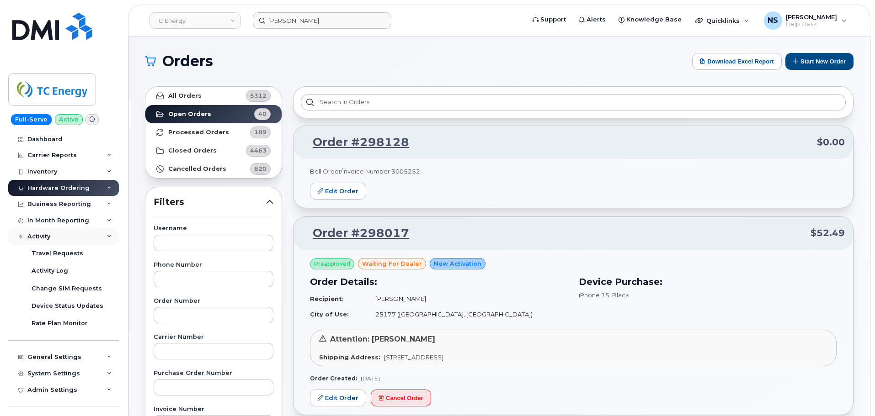
click at [47, 239] on div "Activity" at bounding box center [38, 236] width 23 height 7
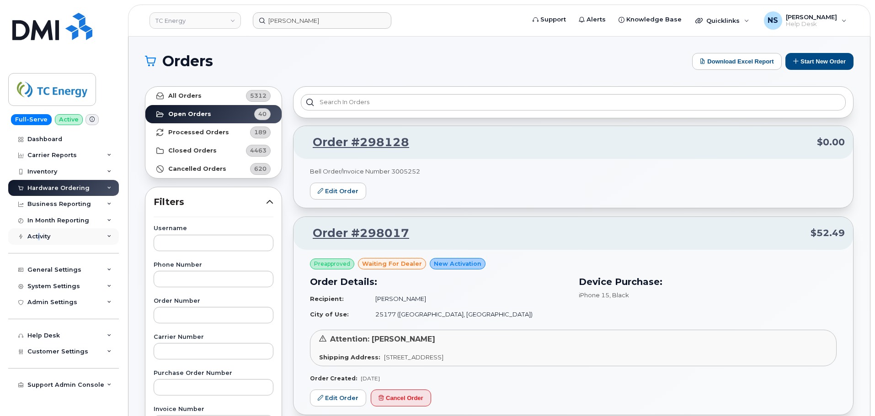
click at [37, 236] on div "Activity" at bounding box center [38, 236] width 23 height 7
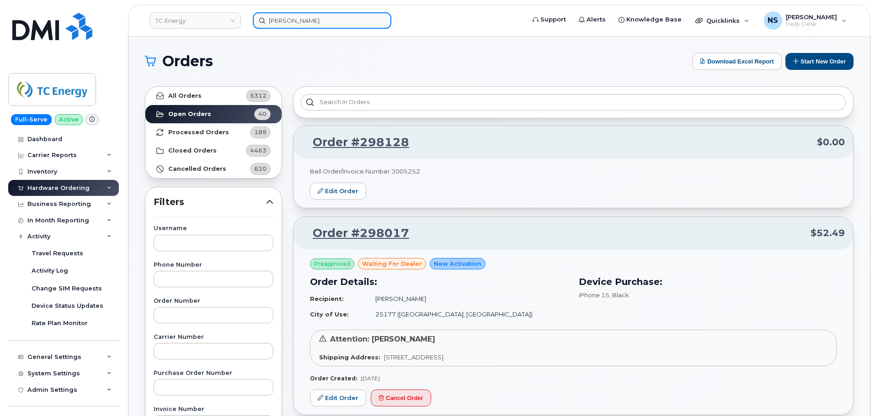
click at [303, 19] on input "maggie stewart" at bounding box center [322, 20] width 138 height 16
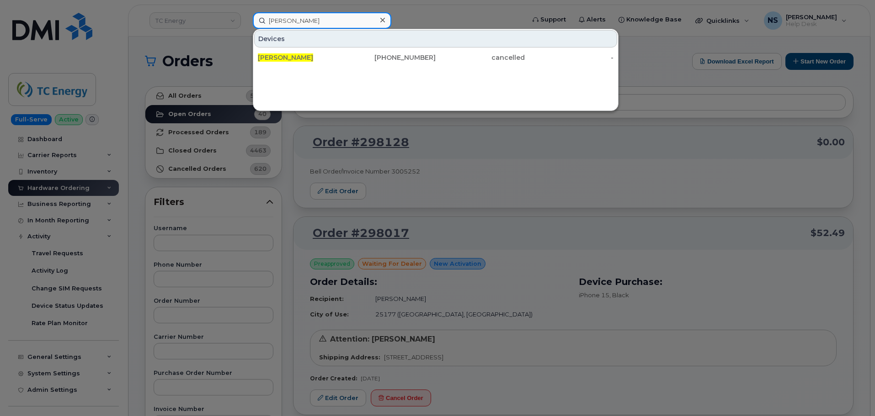
paste input "Maggie"
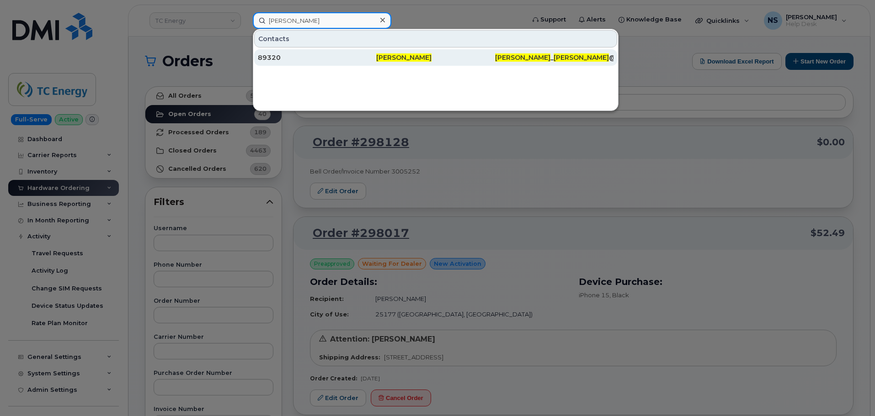
type input "Maggie Stuart"
click at [318, 55] on div "89320" at bounding box center [317, 57] width 118 height 9
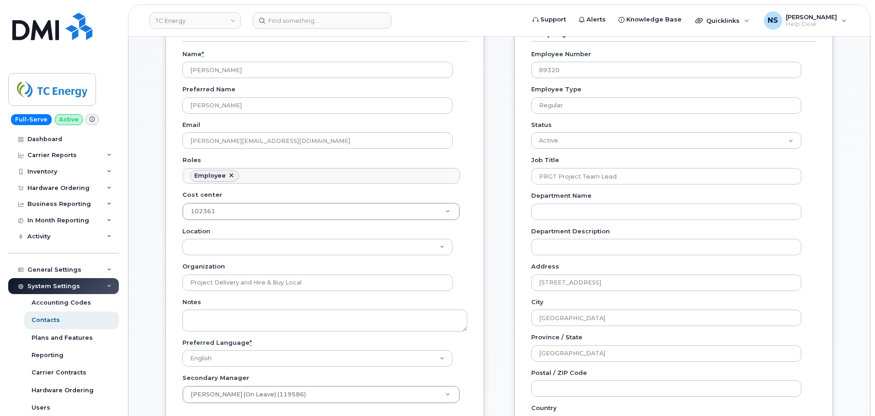
scroll to position [46, 0]
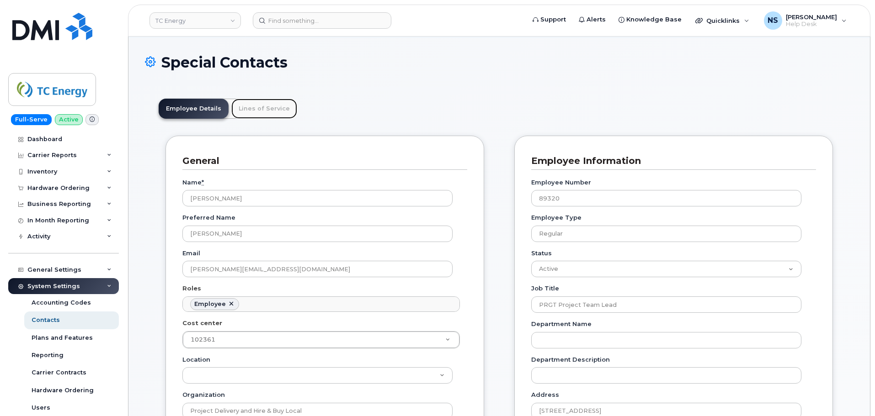
click at [269, 114] on link "Lines of Service" at bounding box center [264, 109] width 66 height 20
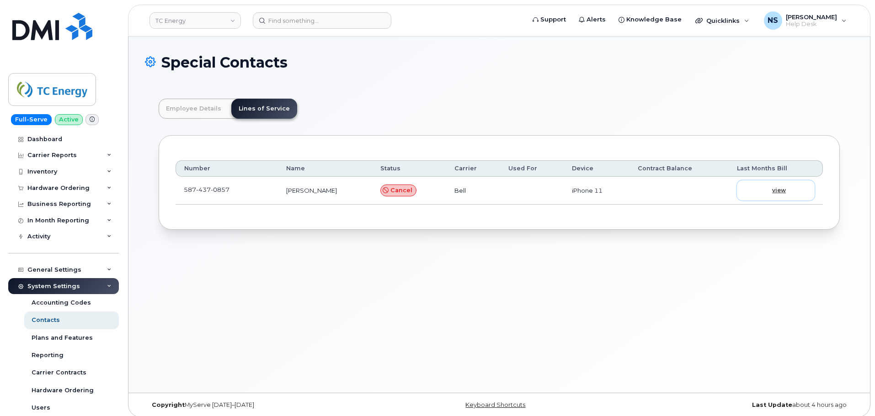
click at [778, 192] on span "view" at bounding box center [779, 190] width 14 height 8
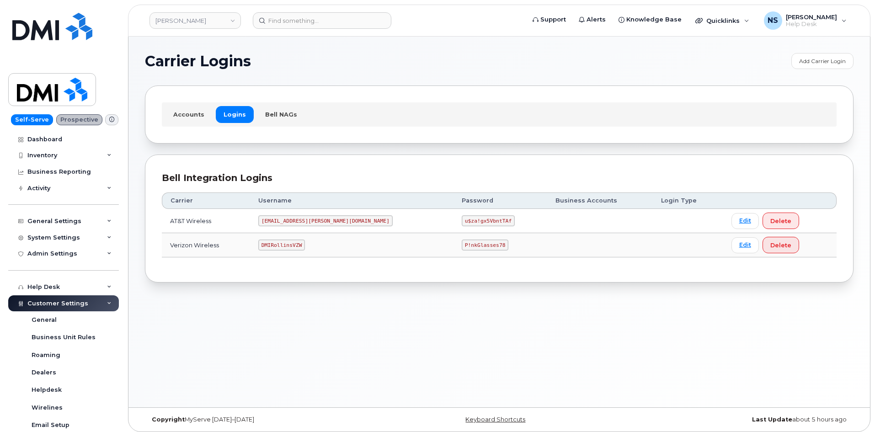
click at [300, 243] on code "DMIRollinsVZW" at bounding box center [281, 244] width 47 height 11
drag, startPoint x: 300, startPoint y: 243, endPoint x: 294, endPoint y: 241, distance: 6.1
click at [299, 242] on code "DMIRollinsVZW" at bounding box center [281, 244] width 47 height 11
copy code "DMIRollinsVZW"
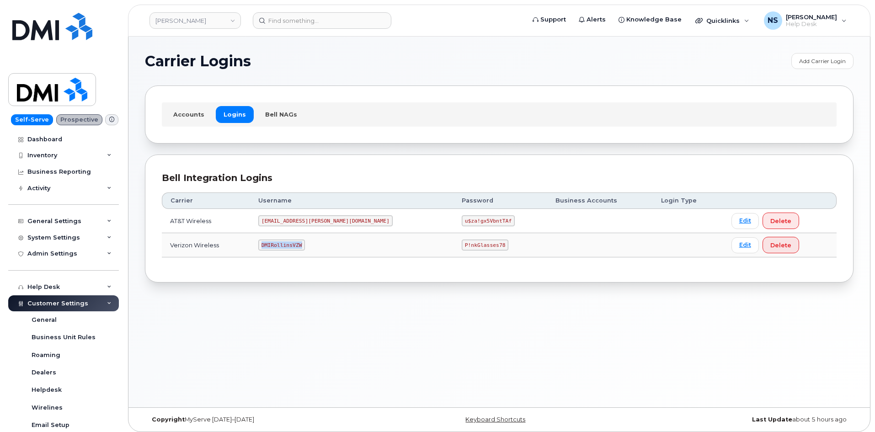
click at [453, 238] on td "P!nkGlasses78" at bounding box center [500, 245] width 94 height 24
click at [453, 239] on td "P!nkGlasses78" at bounding box center [500, 245] width 94 height 24
click at [462, 240] on code "P!nkGlasses78" at bounding box center [485, 244] width 47 height 11
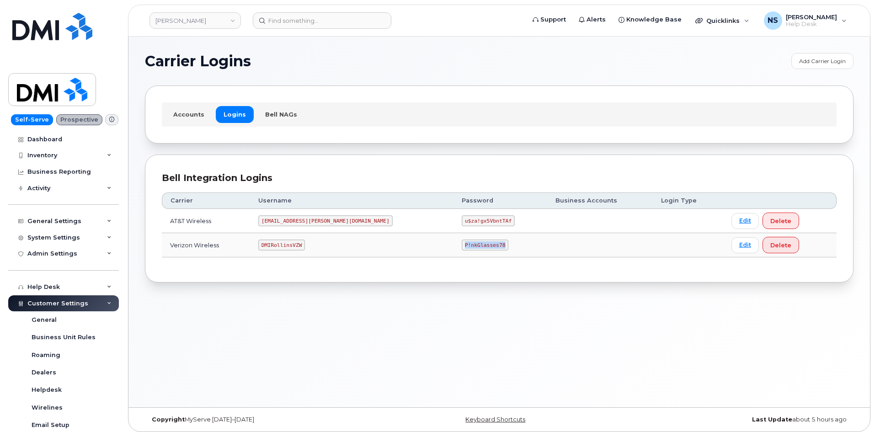
copy code "P!nkGlasses78"
click at [295, 29] on header "Rollins Support Alerts Knowledge Base Quicklinks Suspend / Cancel Device Change…" at bounding box center [499, 21] width 742 height 32
paste input "913.230.5581"
click at [296, 23] on input at bounding box center [322, 20] width 138 height 16
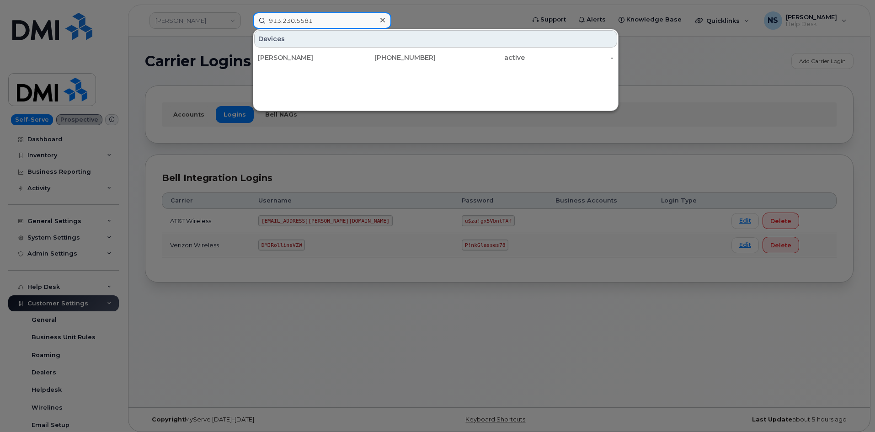
type input "913.230.5581"
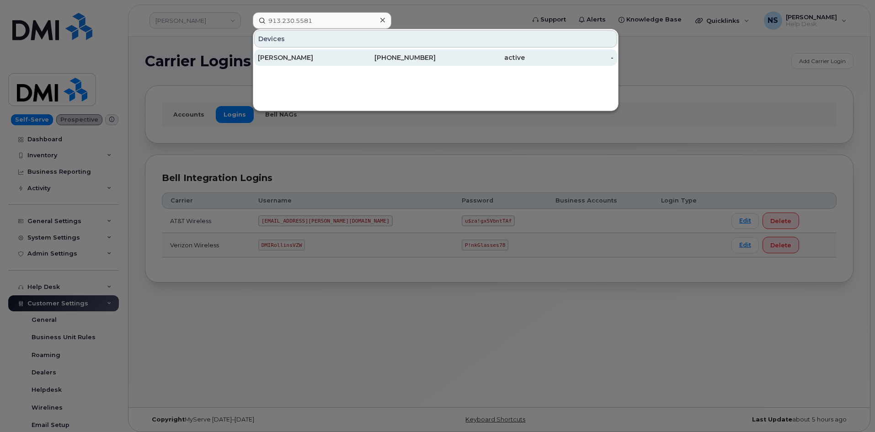
click at [361, 50] on div "913-230-5581" at bounding box center [391, 57] width 89 height 16
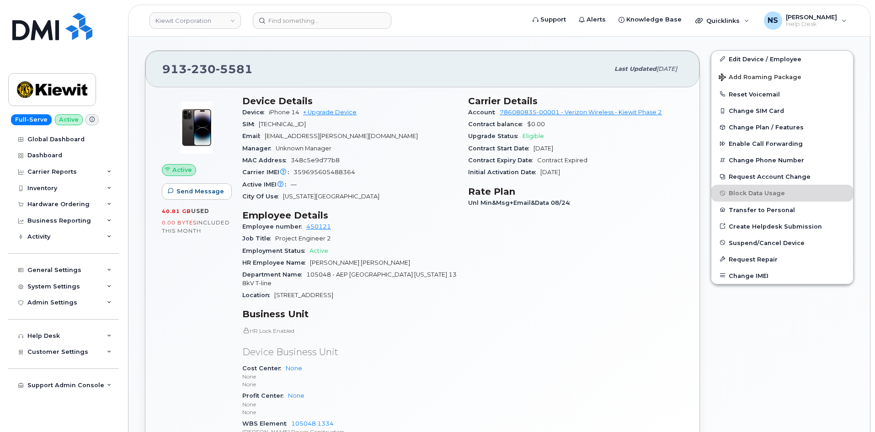
scroll to position [274, 0]
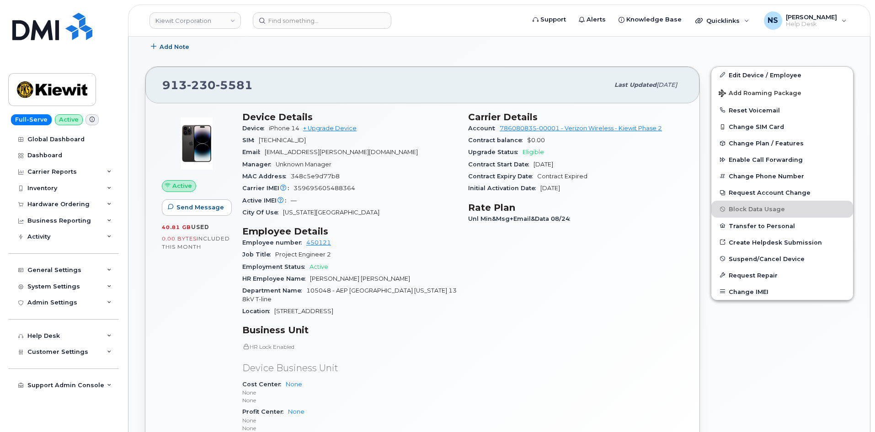
click at [315, 151] on span "[EMAIL_ADDRESS][PERSON_NAME][DOMAIN_NAME]" at bounding box center [341, 152] width 153 height 7
click at [276, 156] on div "Email [EMAIL_ADDRESS][PERSON_NAME][DOMAIN_NAME]" at bounding box center [349, 152] width 215 height 12
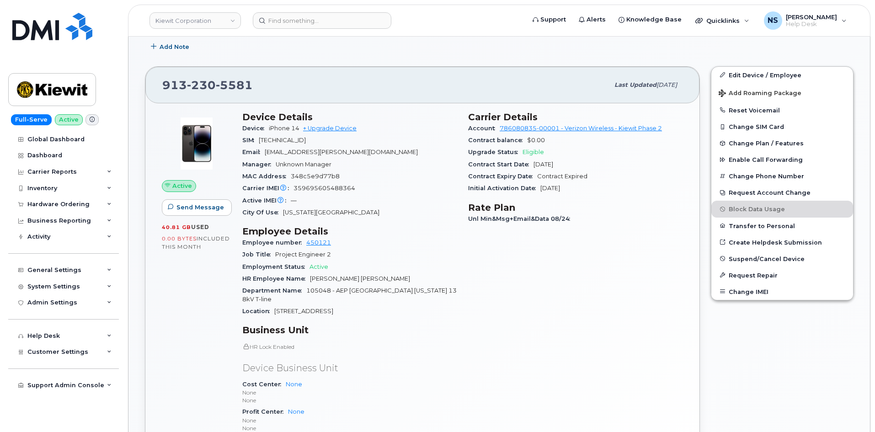
click at [272, 152] on span "[EMAIL_ADDRESS][PERSON_NAME][DOMAIN_NAME]" at bounding box center [341, 152] width 153 height 7
drag, startPoint x: 267, startPoint y: 153, endPoint x: 338, endPoint y: 150, distance: 70.9
click at [331, 153] on span "[EMAIL_ADDRESS][PERSON_NAME][DOMAIN_NAME]" at bounding box center [341, 152] width 153 height 7
click at [338, 150] on span "[EMAIL_ADDRESS][PERSON_NAME][DOMAIN_NAME]" at bounding box center [341, 152] width 153 height 7
drag, startPoint x: 343, startPoint y: 154, endPoint x: 264, endPoint y: 149, distance: 78.7
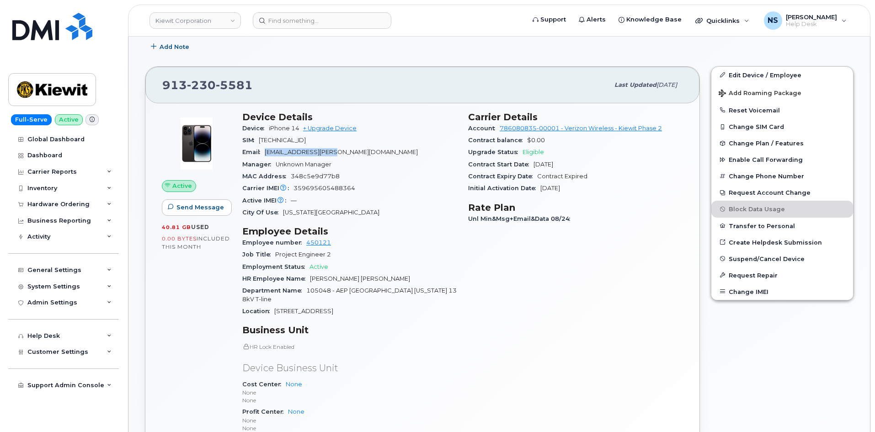
click at [264, 149] on div "Email [EMAIL_ADDRESS][PERSON_NAME][DOMAIN_NAME]" at bounding box center [349, 152] width 215 height 12
copy span "[EMAIL_ADDRESS][PERSON_NAME][DOMAIN_NAME]"
click at [271, 16] on input at bounding box center [322, 20] width 138 height 16
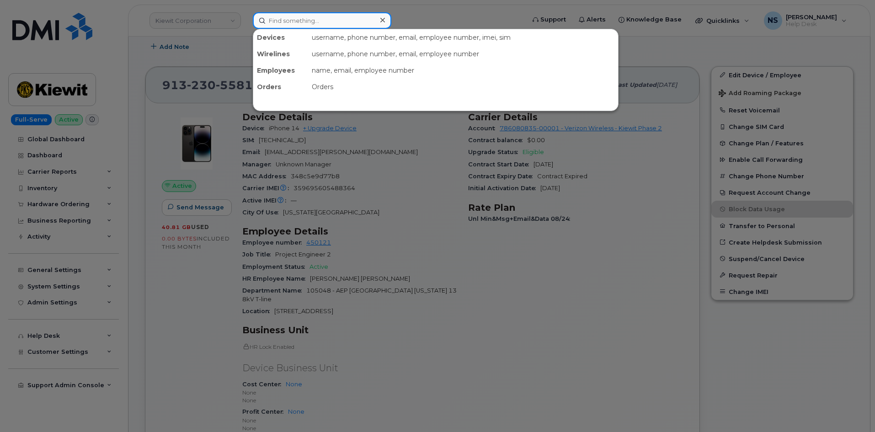
paste input "2483867399"
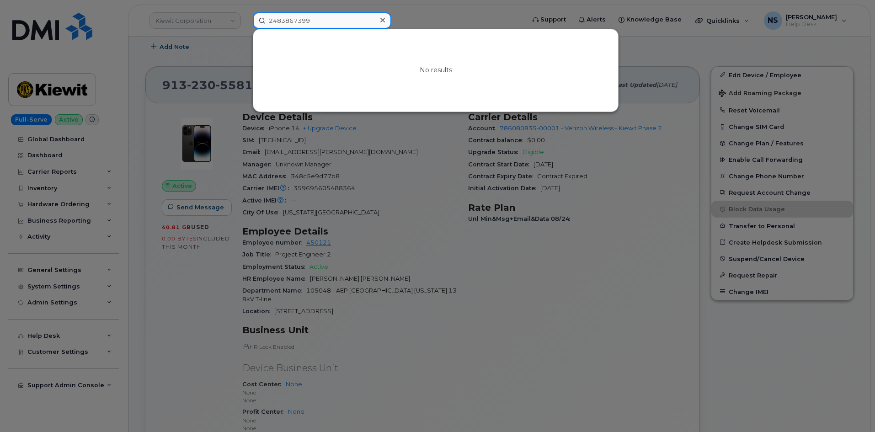
type input "2483867399"
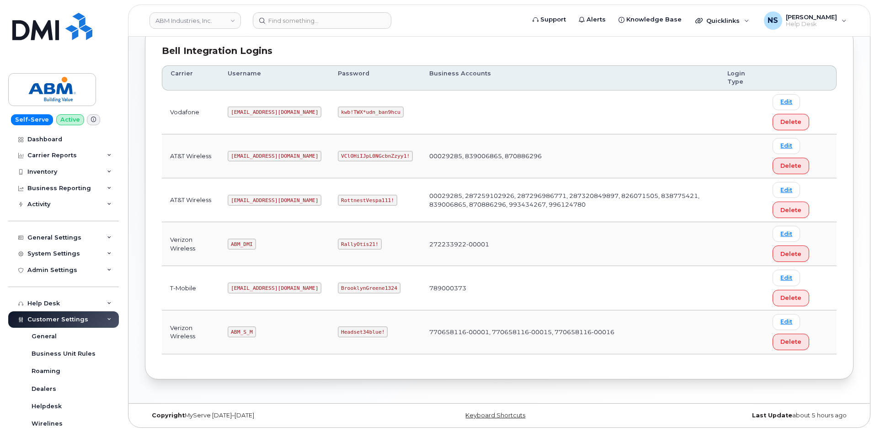
scroll to position [127, 0]
click at [257, 203] on code "abm@dminc.com" at bounding box center [275, 199] width 94 height 11
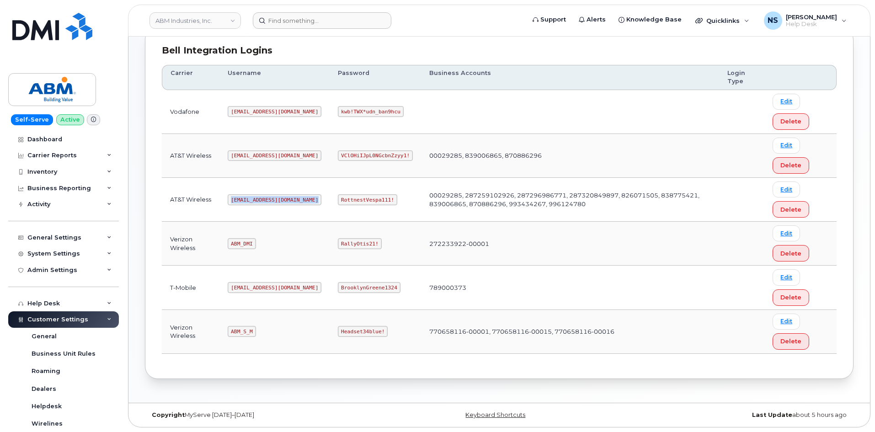
copy code "abm@dminc.com"
click at [339, 204] on code "RottnestVespa111!" at bounding box center [367, 199] width 59 height 11
copy code "RottnestVespa111!"
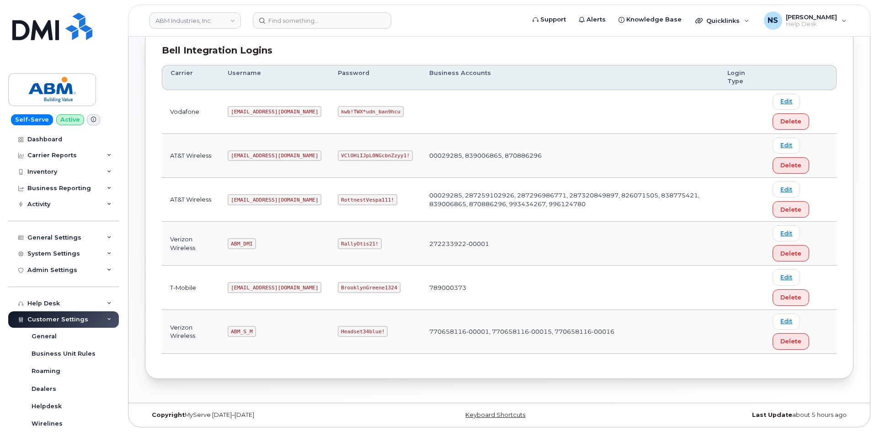
drag, startPoint x: 348, startPoint y: 45, endPoint x: 344, endPoint y: 41, distance: 5.5
click at [344, 41] on div "Bell Integration Logins Carrier Username Password Business Accounts Login Type …" at bounding box center [499, 203] width 708 height 352
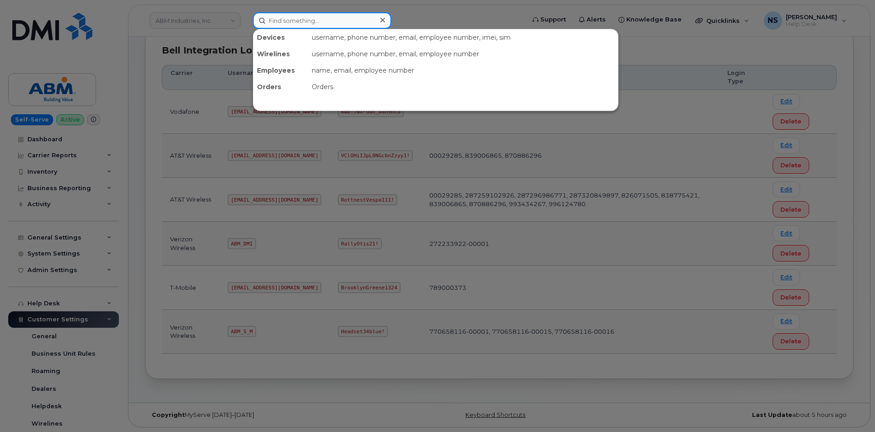
click at [331, 20] on input at bounding box center [322, 20] width 138 height 16
paste input "7202293584"
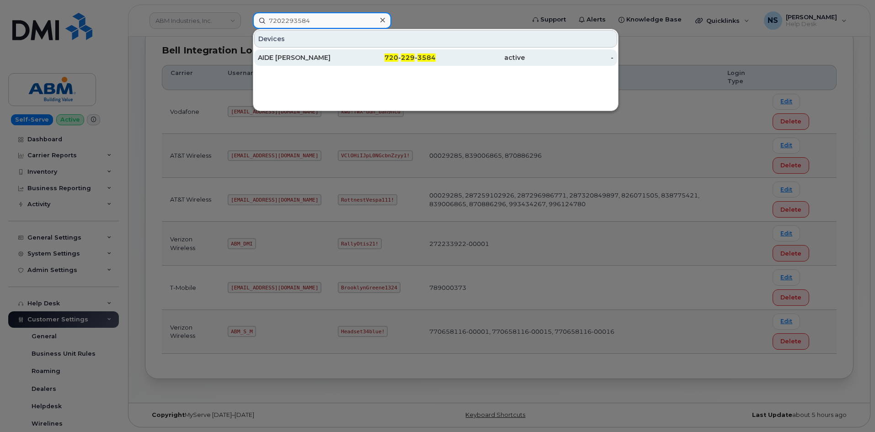
type input "7202293584"
click at [307, 61] on div "AIDE JIMENEZ" at bounding box center [302, 57] width 89 height 9
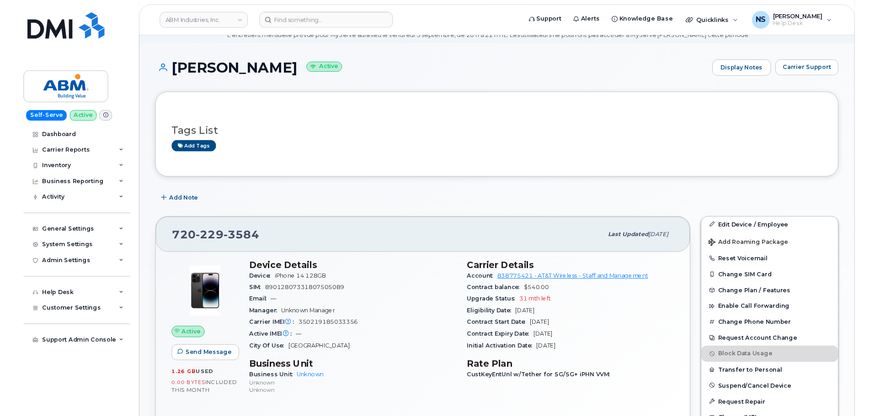
scroll to position [91, 0]
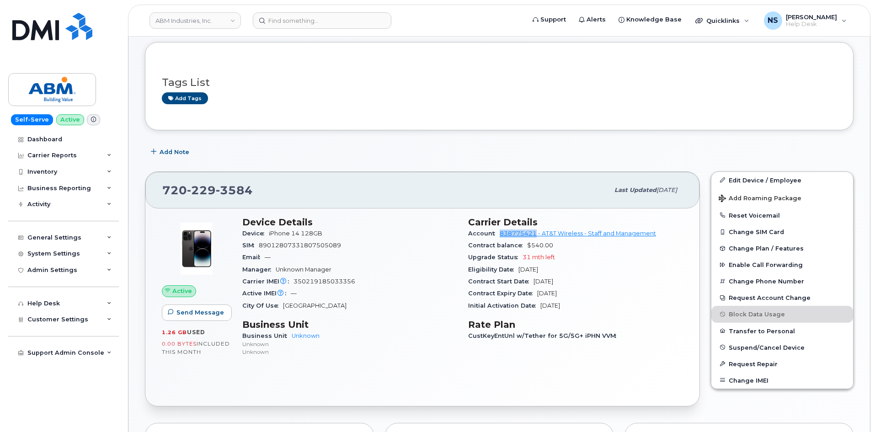
drag, startPoint x: 494, startPoint y: 233, endPoint x: 536, endPoint y: 234, distance: 42.5
click at [536, 234] on div "Account 838775421 - AT&T Wireless - Staff and Management" at bounding box center [575, 234] width 215 height 12
click at [487, 214] on div "Carrier Details Account 838775421 - AT&T Wireless - Staff and Management Contra…" at bounding box center [575, 290] width 226 height 159
drag, startPoint x: 498, startPoint y: 231, endPoint x: 535, endPoint y: 235, distance: 37.2
click at [535, 235] on div "Account 838775421 - AT&T Wireless - Staff and Management" at bounding box center [575, 234] width 215 height 12
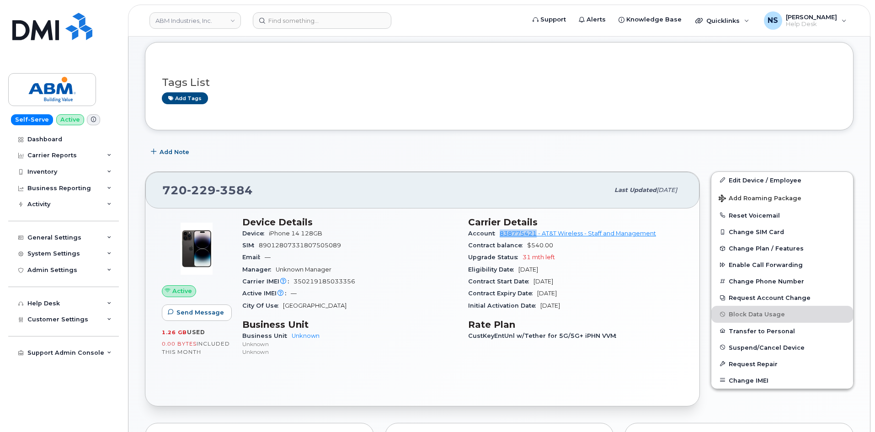
copy link "838775421"
click at [223, 171] on div "[PHONE_NUMBER] Last updated [DATE] Active Send Message 1.26 GB  used 0.00 Bytes…" at bounding box center [422, 288] width 555 height 235
click at [226, 185] on span "3584" at bounding box center [234, 190] width 37 height 14
click at [226, 184] on span "3584" at bounding box center [234, 190] width 37 height 14
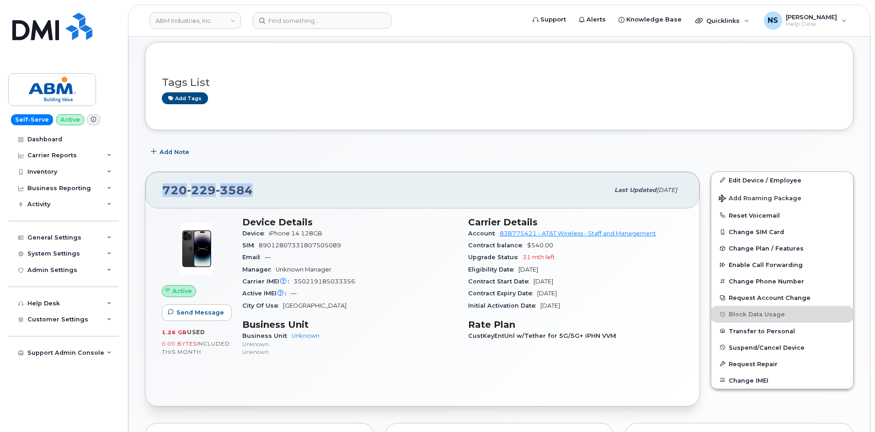
copy span "[PHONE_NUMBER]"
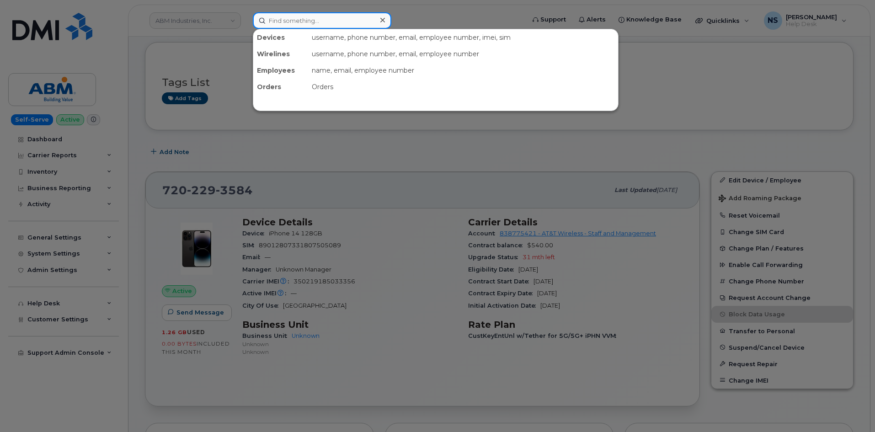
drag, startPoint x: 333, startPoint y: 24, endPoint x: 334, endPoint y: 18, distance: 6.0
click at [334, 19] on input at bounding box center [322, 20] width 138 height 16
paste input "christine connor"
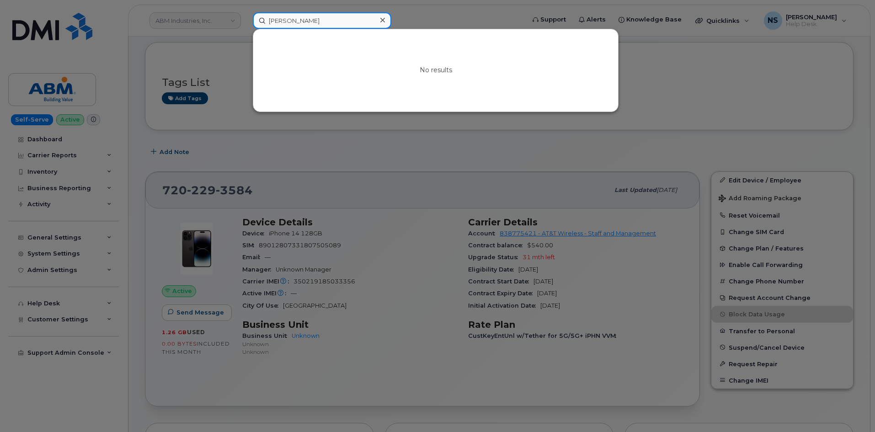
type input "christine connor"
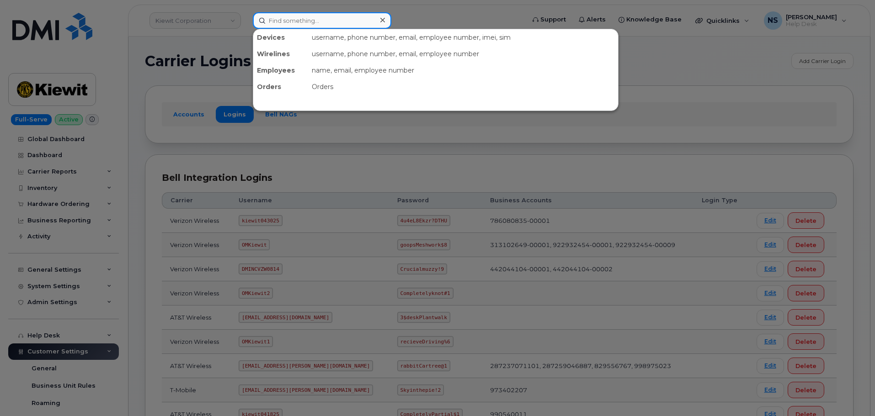
click at [347, 13] on input at bounding box center [322, 20] width 138 height 16
paste input "299471"
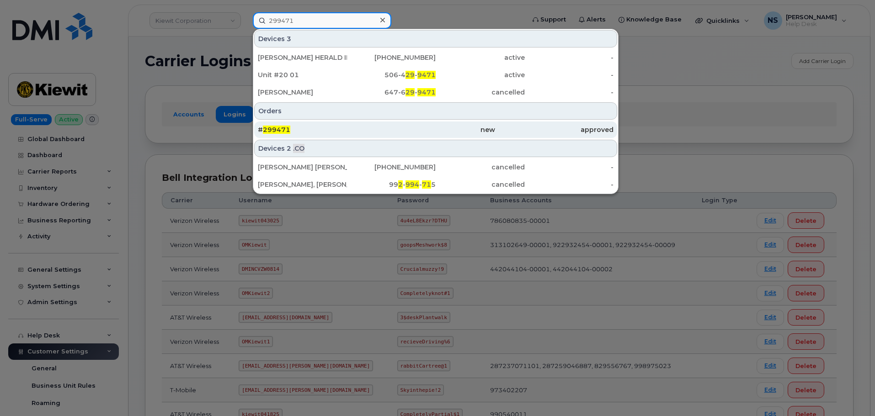
type input "299471"
click at [295, 126] on div "# 299471" at bounding box center [317, 129] width 118 height 9
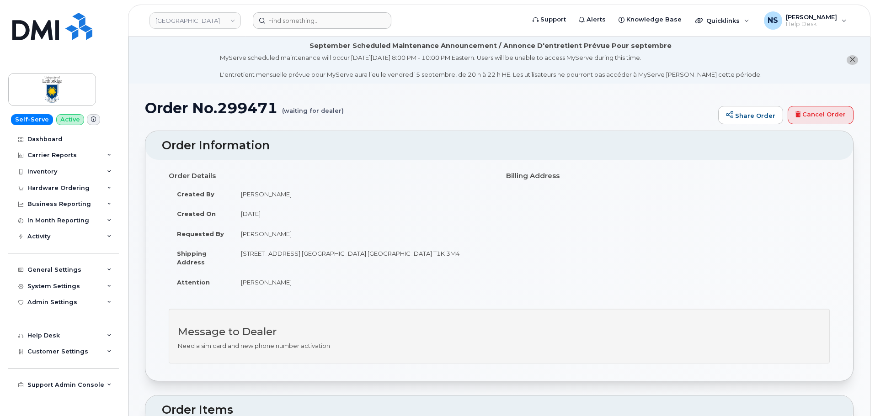
drag, startPoint x: 315, startPoint y: 34, endPoint x: 315, endPoint y: 27, distance: 7.3
click at [315, 32] on header "University of Lethbridge Support Alerts Knowledge Base Quicklinks Suspend / Can…" at bounding box center [499, 21] width 742 height 32
click at [314, 24] on input at bounding box center [322, 20] width 138 height 16
paste input "299725"
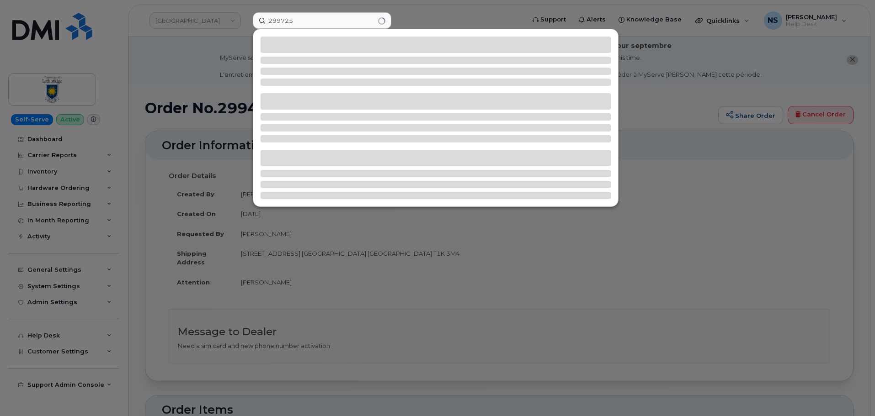
click at [561, 230] on div at bounding box center [437, 208] width 875 height 416
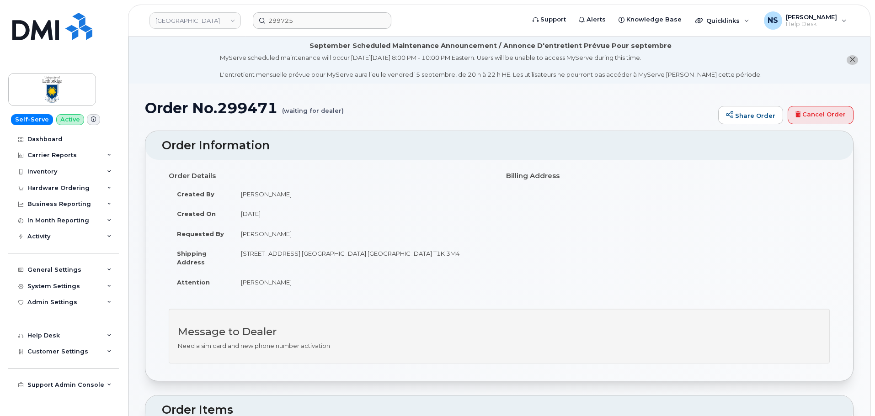
click at [312, 32] on header "University of Lethbridge 299725 Support Alerts Knowledge Base Quicklinks Suspen…" at bounding box center [499, 21] width 742 height 32
click at [307, 24] on input "299725" at bounding box center [322, 20] width 138 height 16
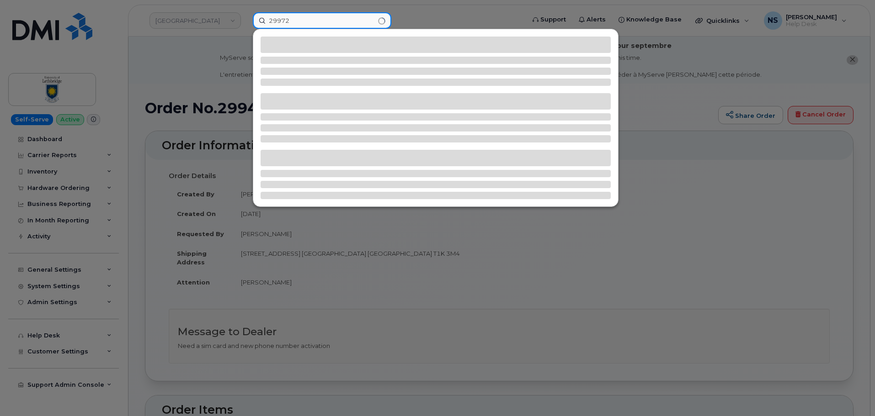
type input "299725"
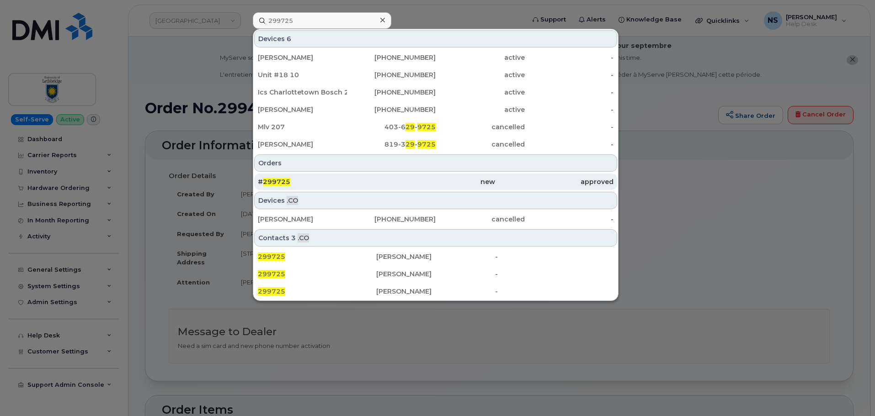
click at [321, 178] on div "# 299725" at bounding box center [317, 181] width 118 height 9
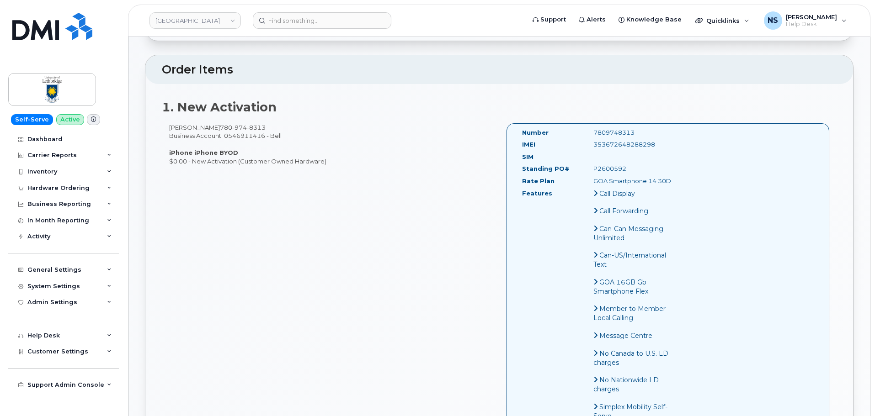
scroll to position [184, 0]
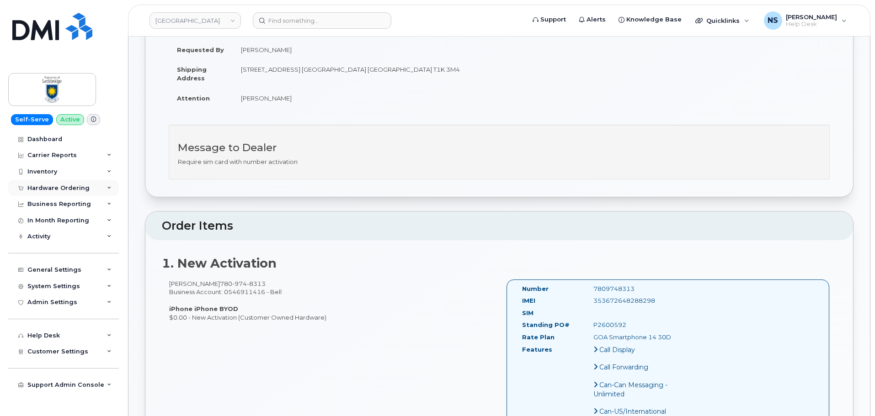
click at [87, 186] on div "Hardware Ordering" at bounding box center [63, 188] width 111 height 16
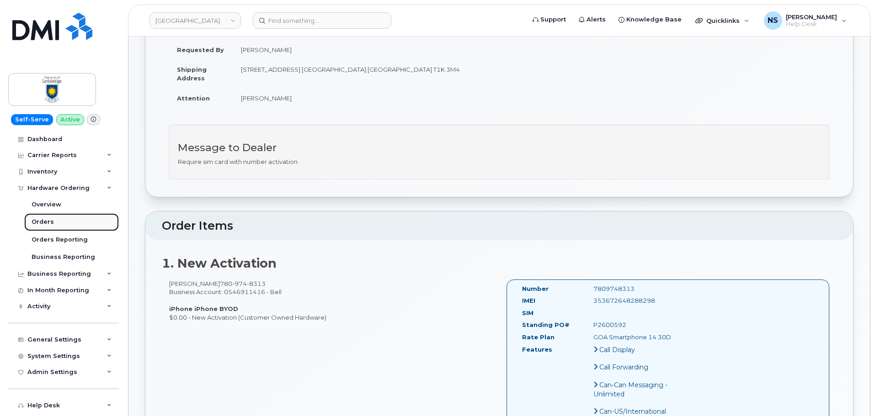
click at [58, 221] on link "Orders" at bounding box center [71, 221] width 95 height 17
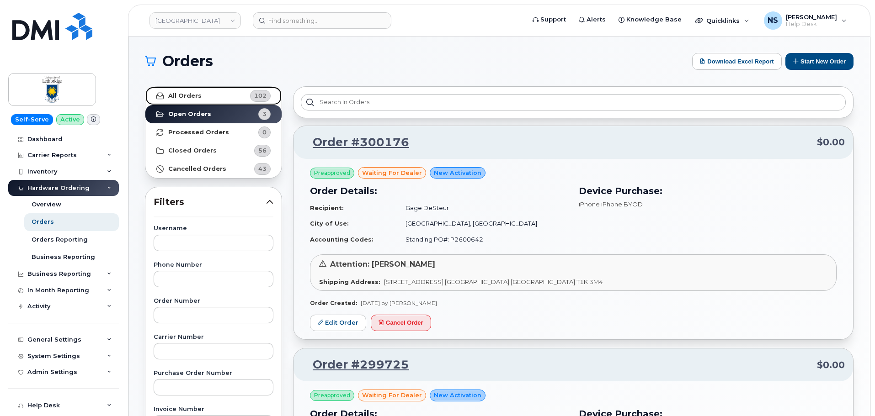
click at [210, 101] on link "All Orders 102" at bounding box center [213, 96] width 136 height 18
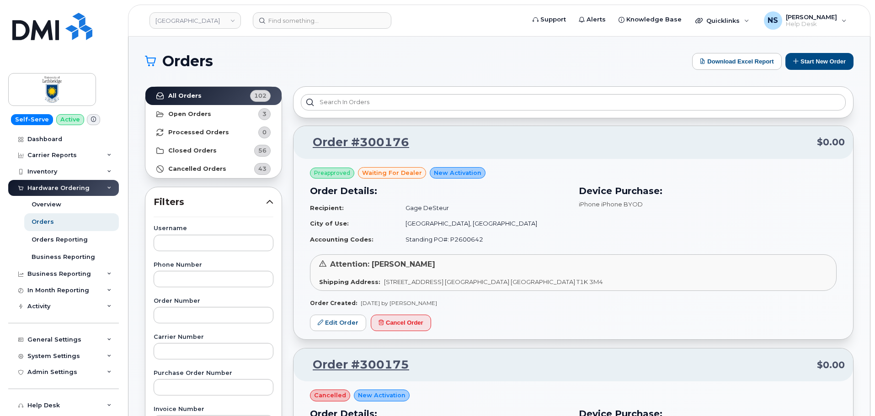
click at [212, 302] on label "Order Number" at bounding box center [214, 301] width 120 height 6
click at [215, 308] on input "text" at bounding box center [214, 315] width 120 height 16
paste input "299725"
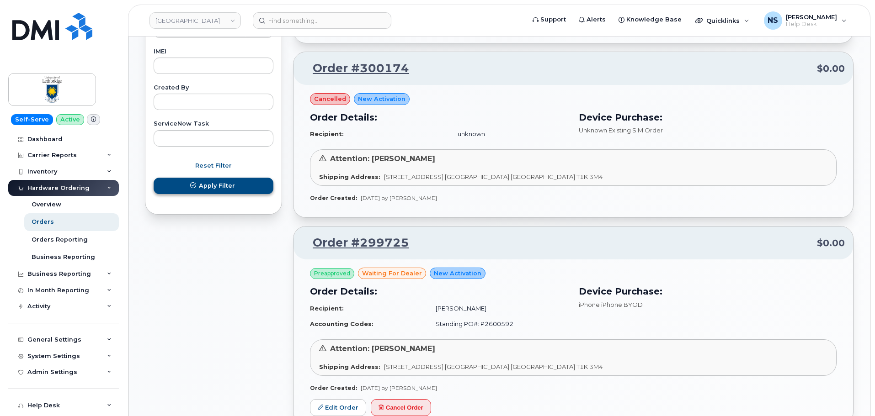
type input "299725"
click at [236, 191] on button "Apply Filter" at bounding box center [214, 186] width 120 height 16
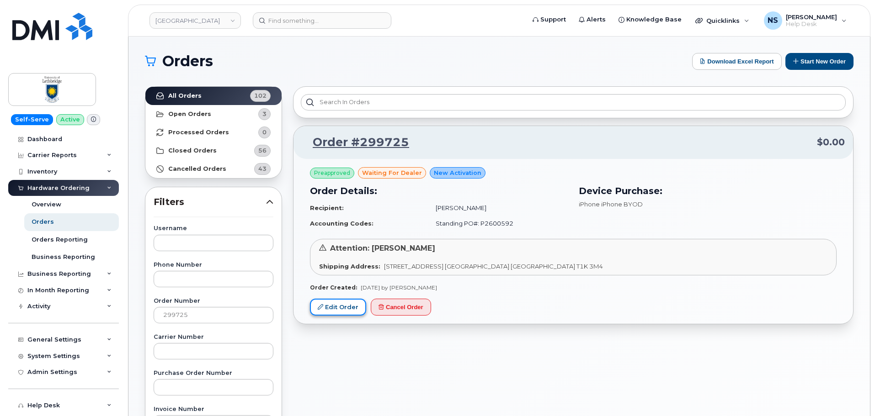
click at [331, 305] on link "Edit Order" at bounding box center [338, 307] width 56 height 17
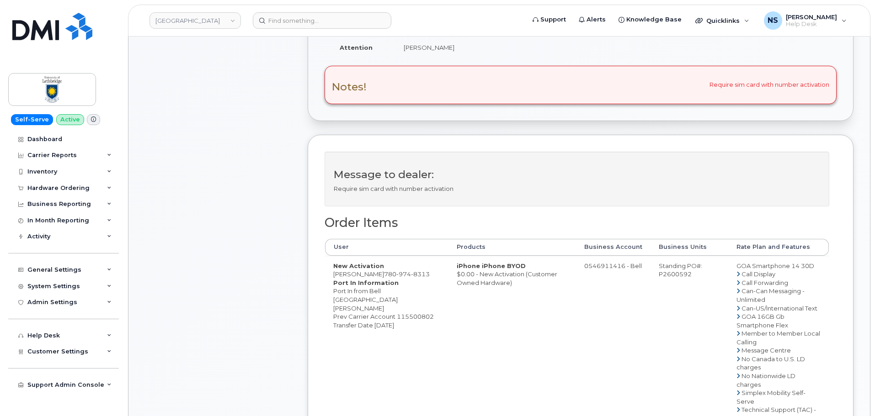
scroll to position [411, 0]
